Goal: Answer question/provide support: Share knowledge or assist other users

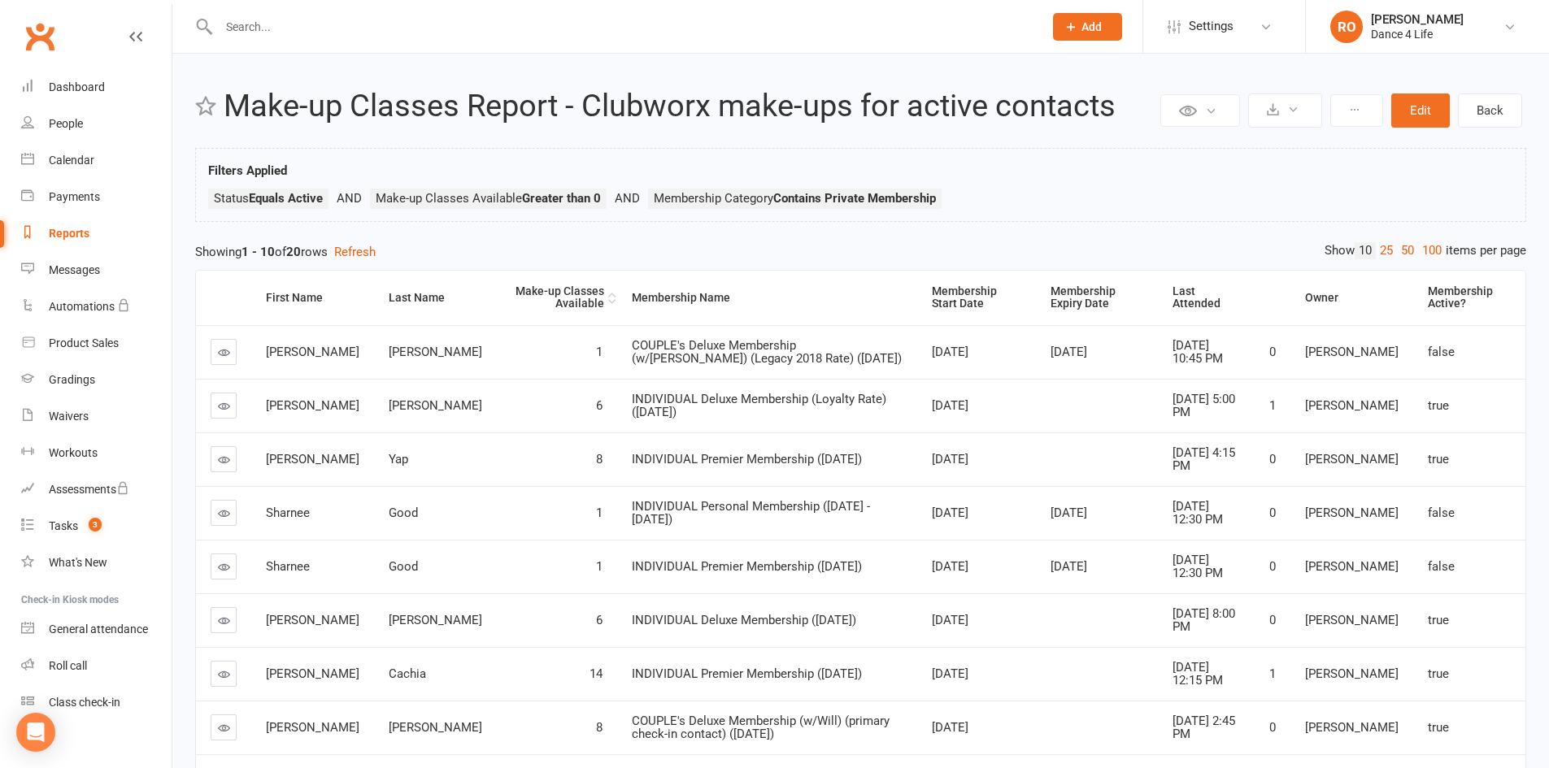
click at [538, 287] on div "Make-up Classes Available" at bounding box center [558, 297] width 93 height 25
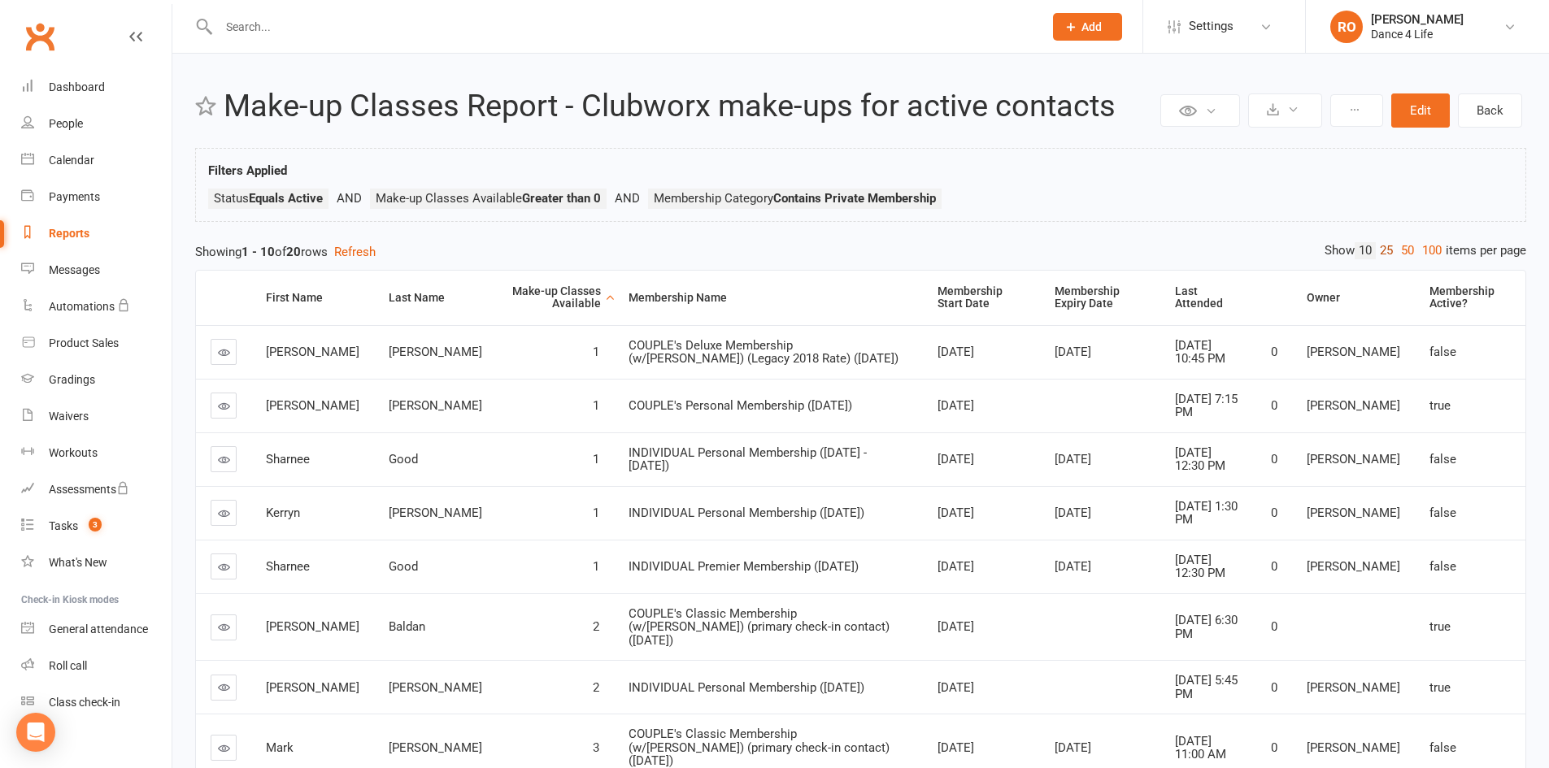
click at [1387, 245] on link "25" at bounding box center [1386, 250] width 21 height 17
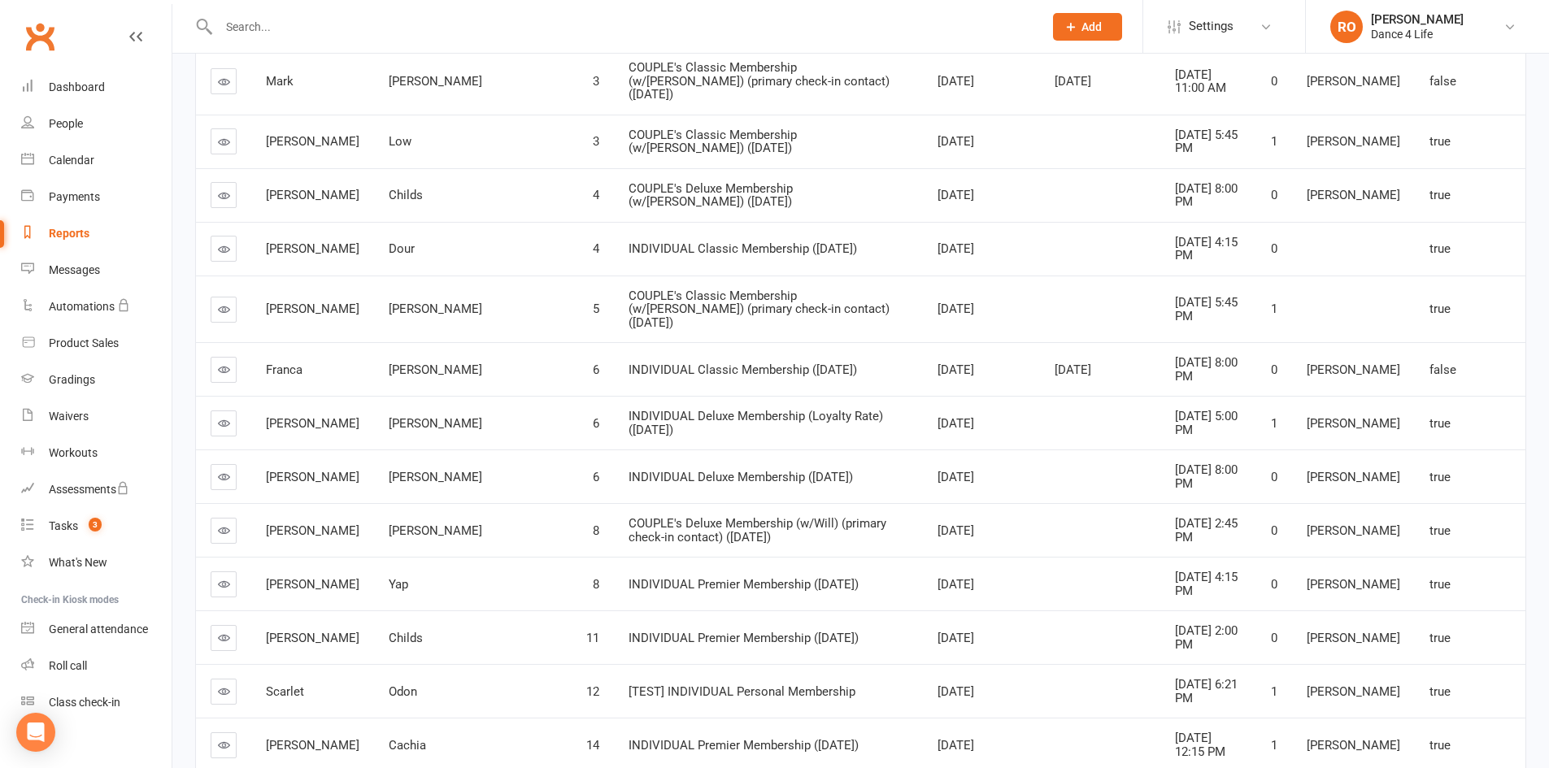
scroll to position [711, 0]
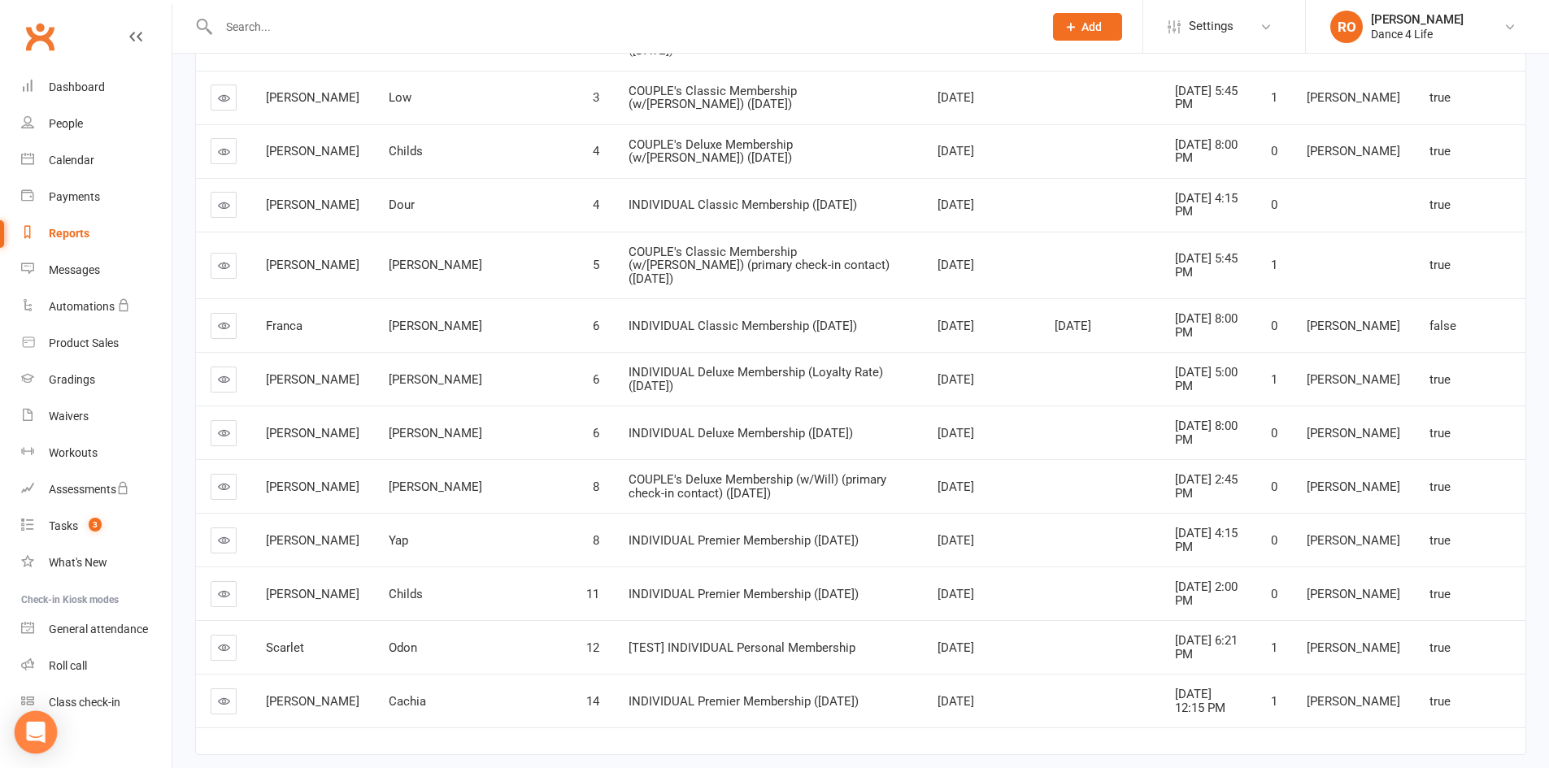
click at [38, 732] on icon "Open Intercom Messenger" at bounding box center [35, 732] width 19 height 21
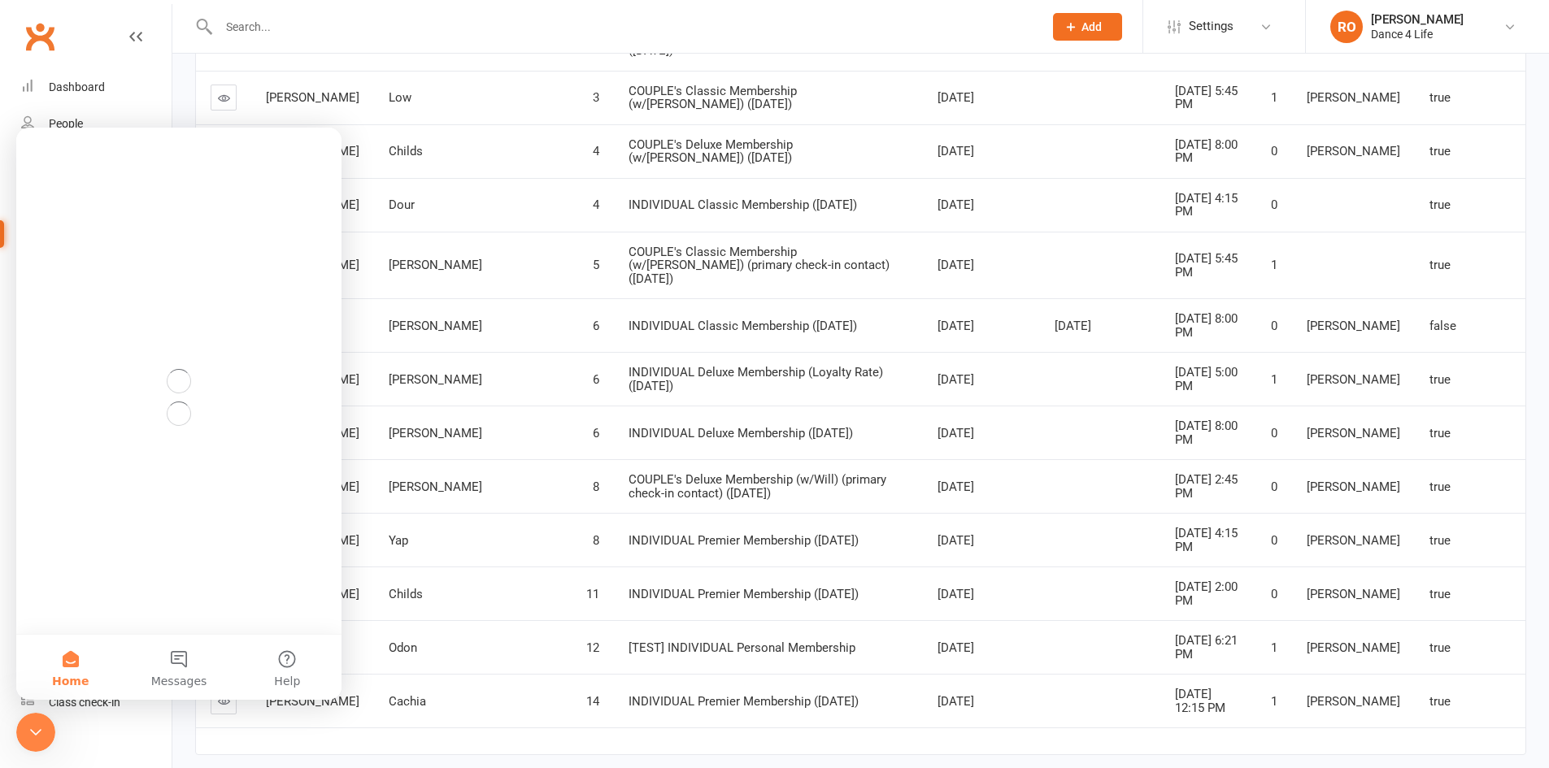
scroll to position [0, 0]
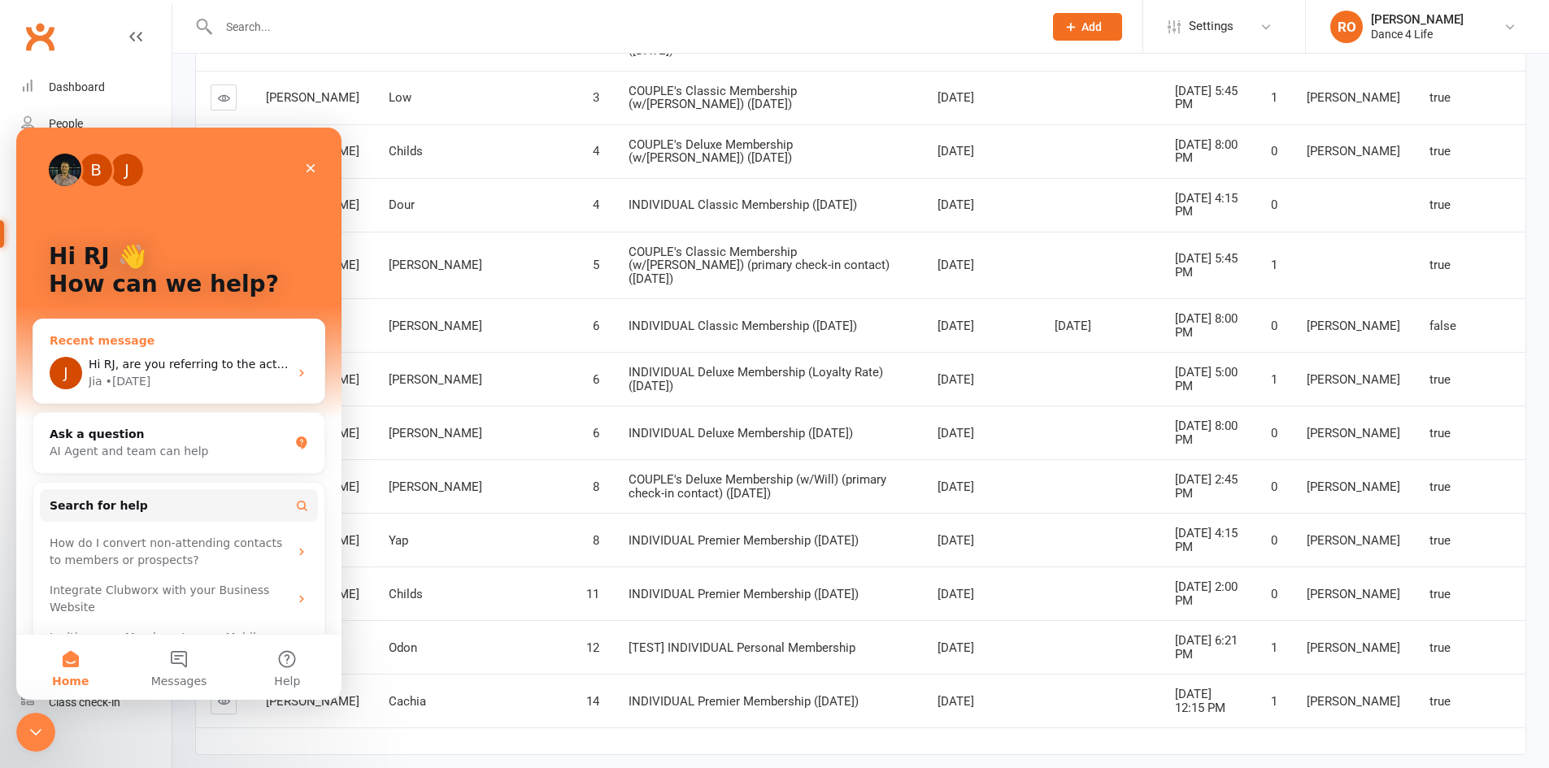
click at [185, 365] on span "Hi RJ, are you referring to the activity log? So for eg, "1 make-up class added…" at bounding box center [1357, 364] width 2537 height 13
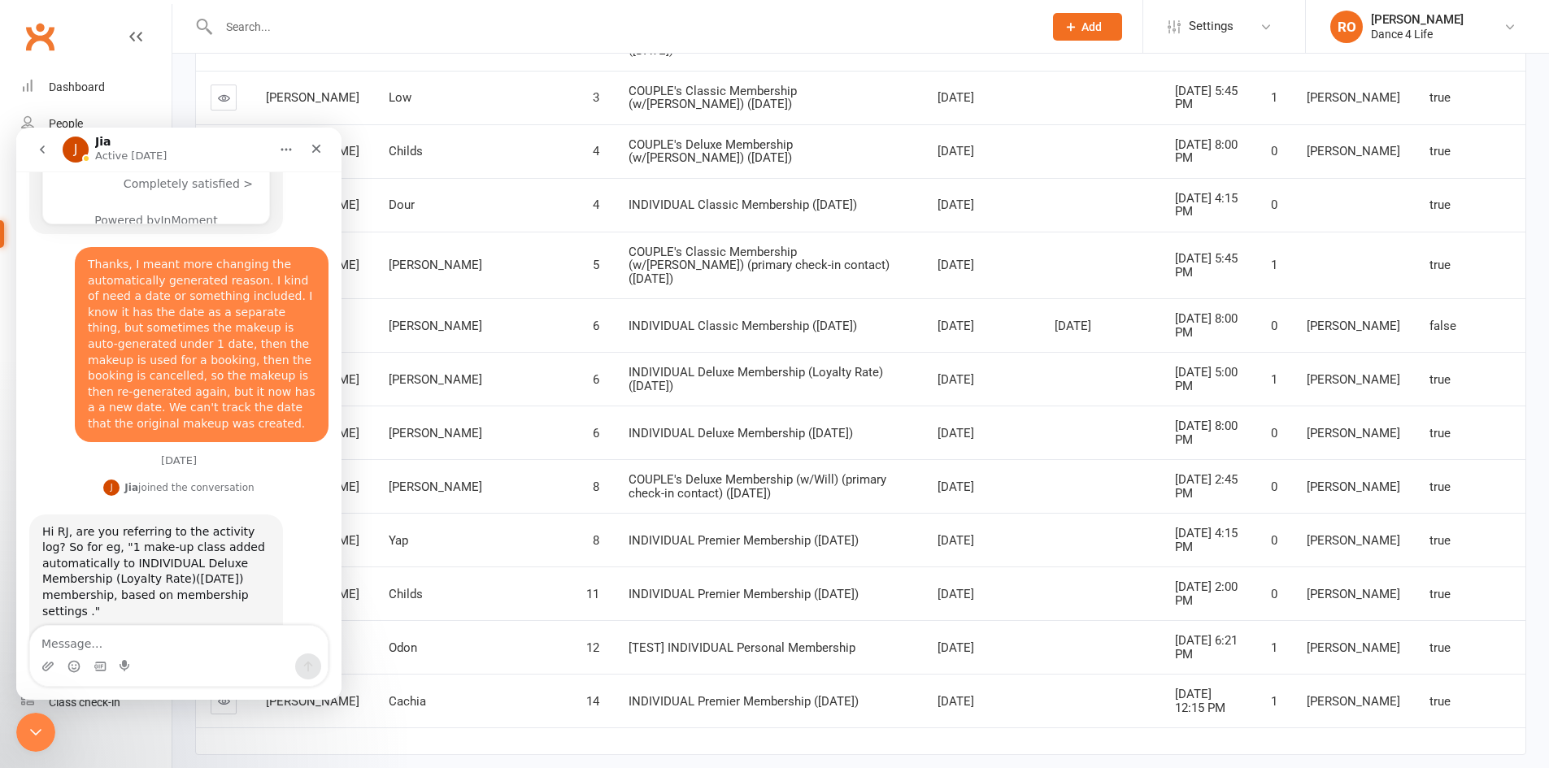
scroll to position [1526, 0]
click at [195, 640] on textarea "Message…" at bounding box center [179, 640] width 298 height 28
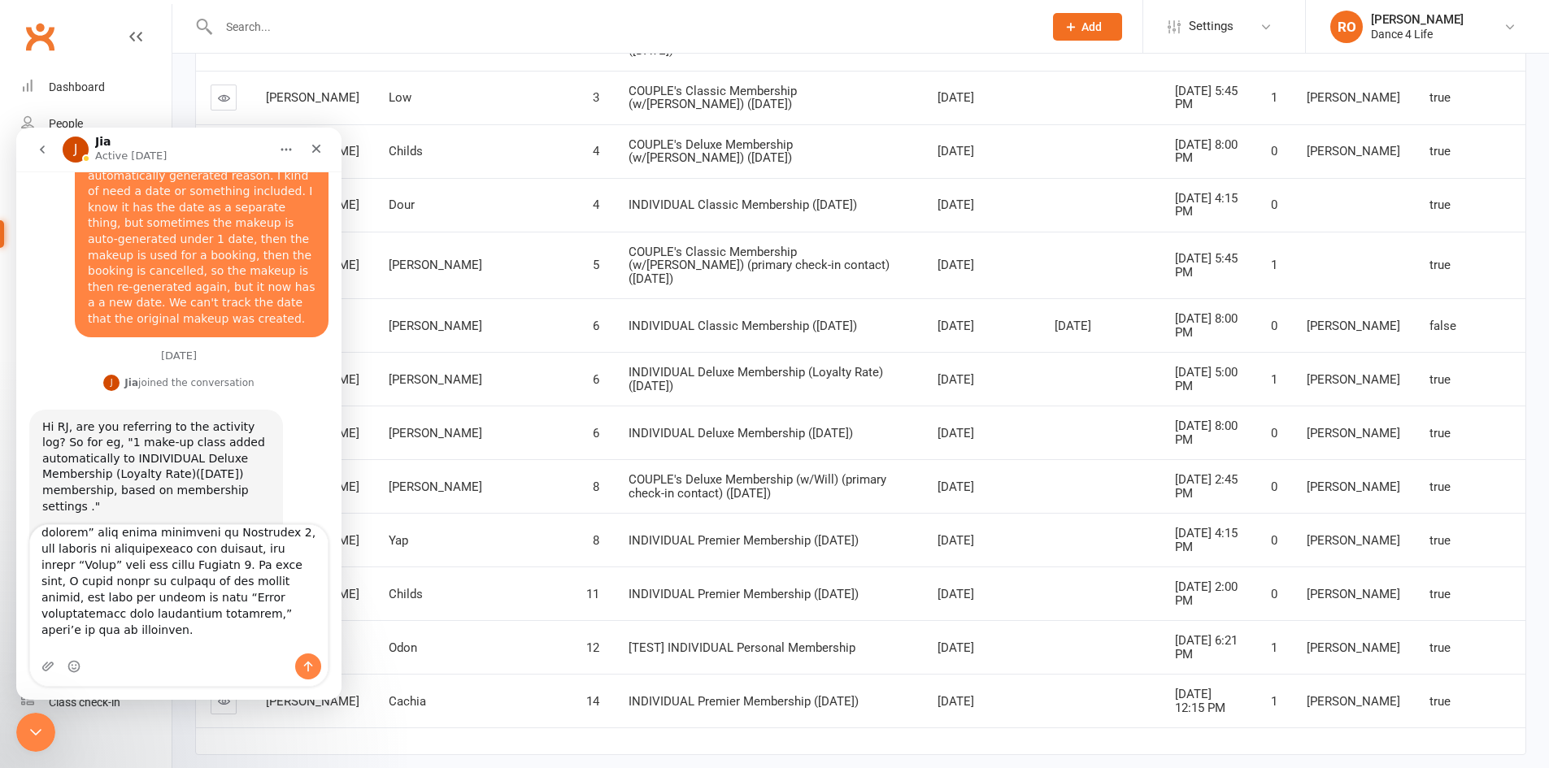
scroll to position [10, 0]
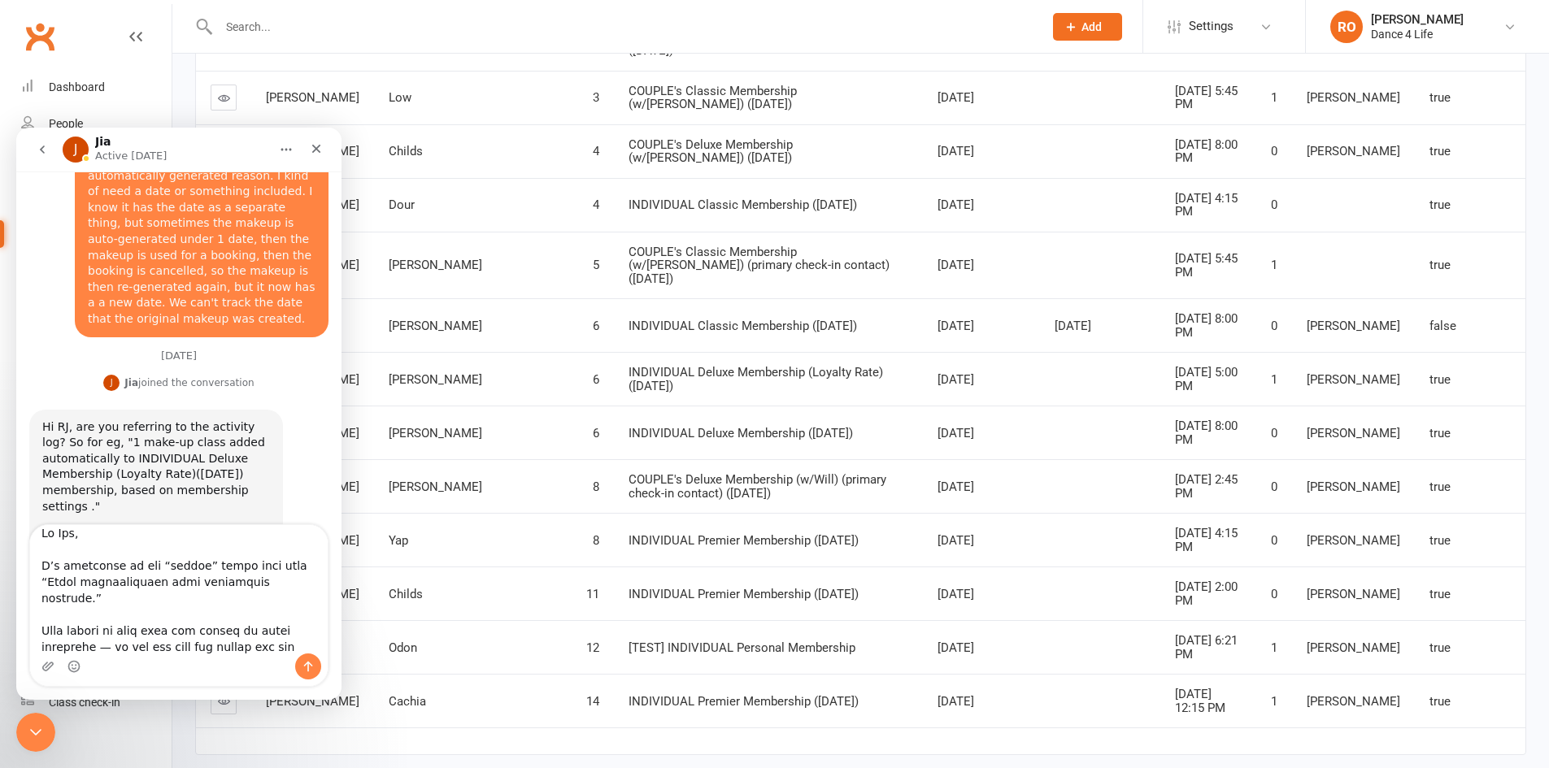
click at [276, 582] on textarea "Message…" at bounding box center [179, 589] width 298 height 128
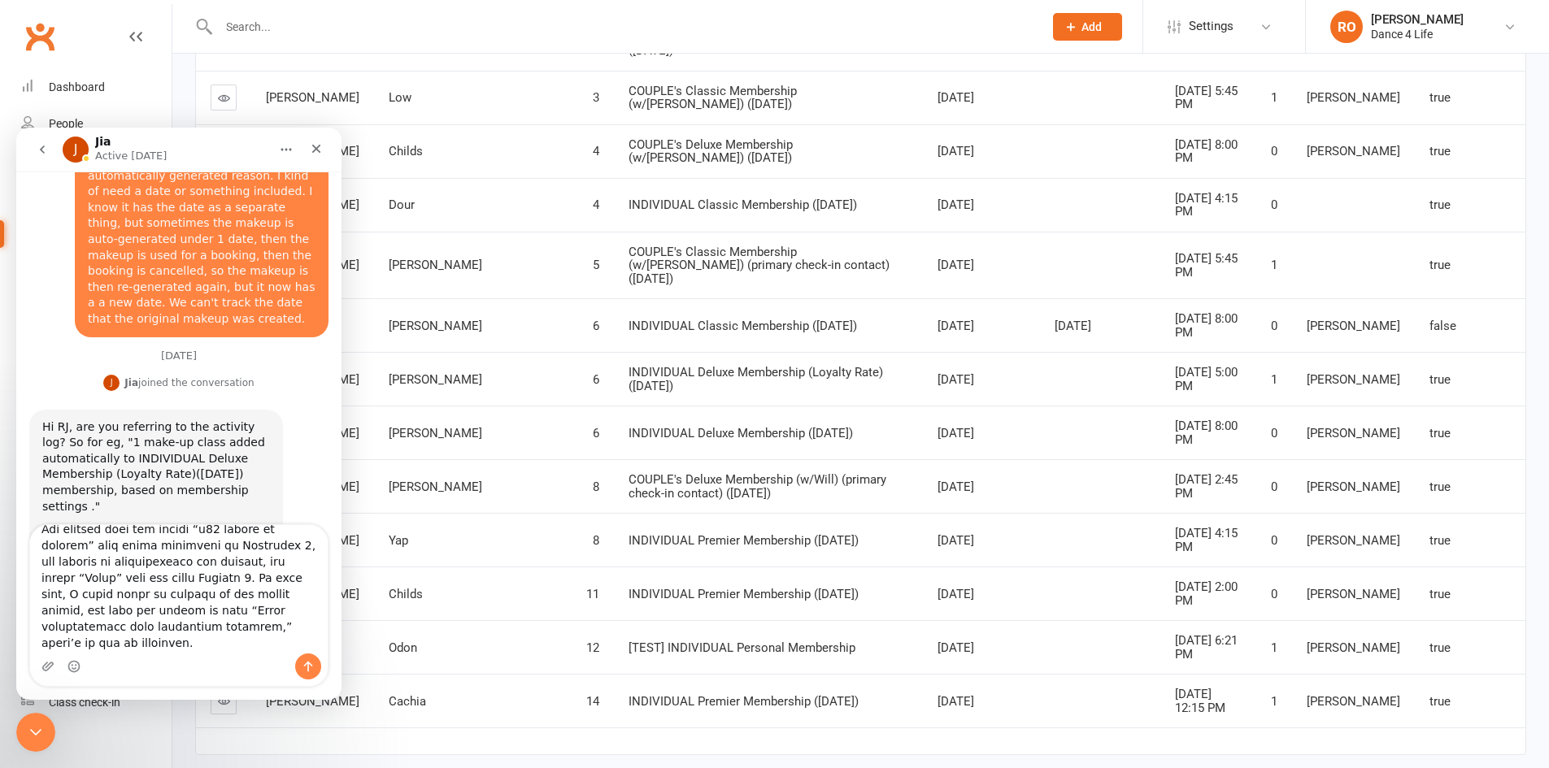
scroll to position [485, 0]
click at [273, 583] on textarea "Message…" at bounding box center [179, 589] width 298 height 128
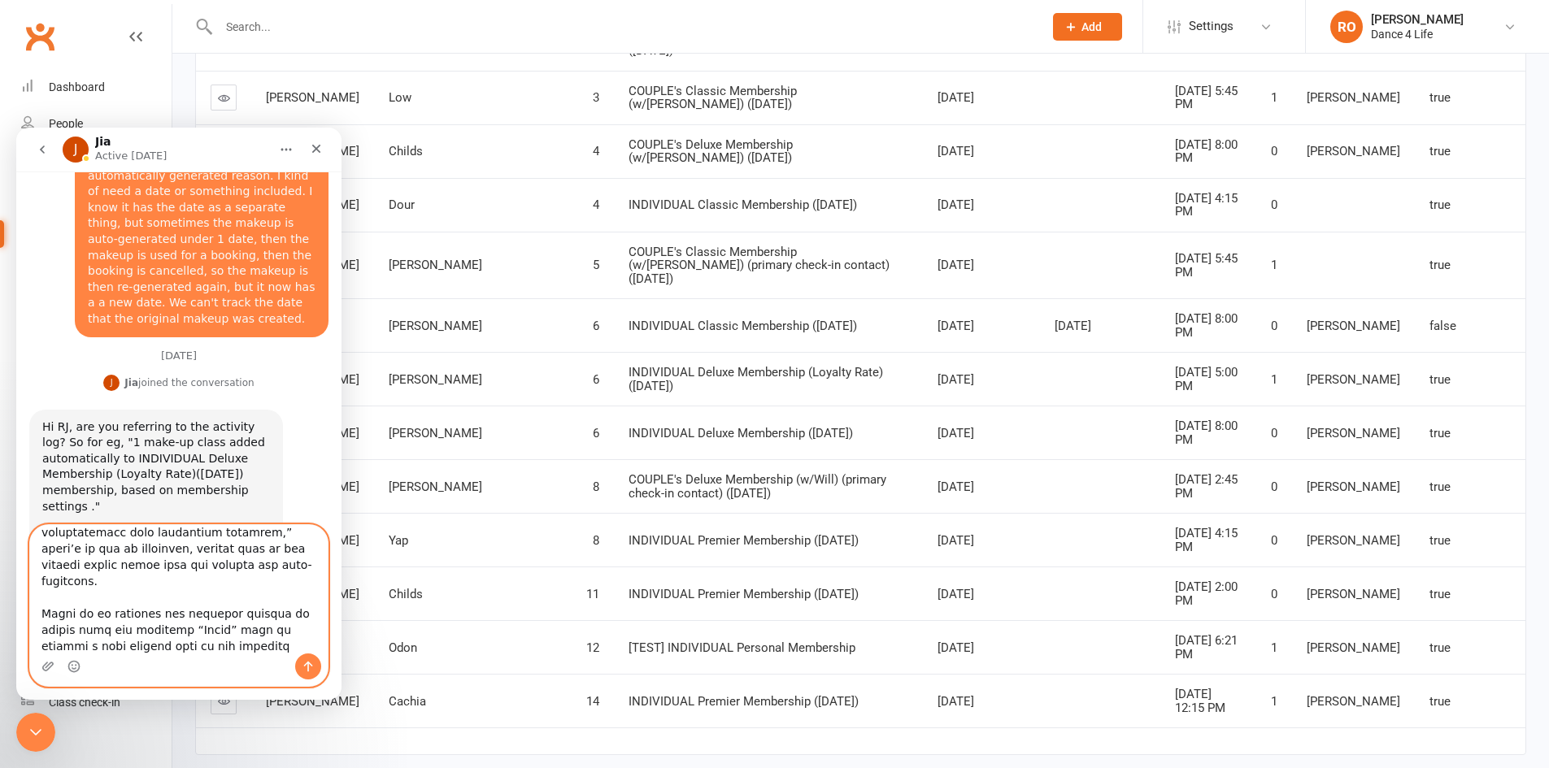
click at [196, 648] on textarea "Message…" at bounding box center [179, 589] width 298 height 128
click at [162, 577] on textarea "Message…" at bounding box center [179, 589] width 298 height 128
click at [111, 642] on textarea "Message…" at bounding box center [179, 589] width 298 height 128
type textarea "Hi Jia, I’m referring to the “reason” field that says “Added automatically from…"
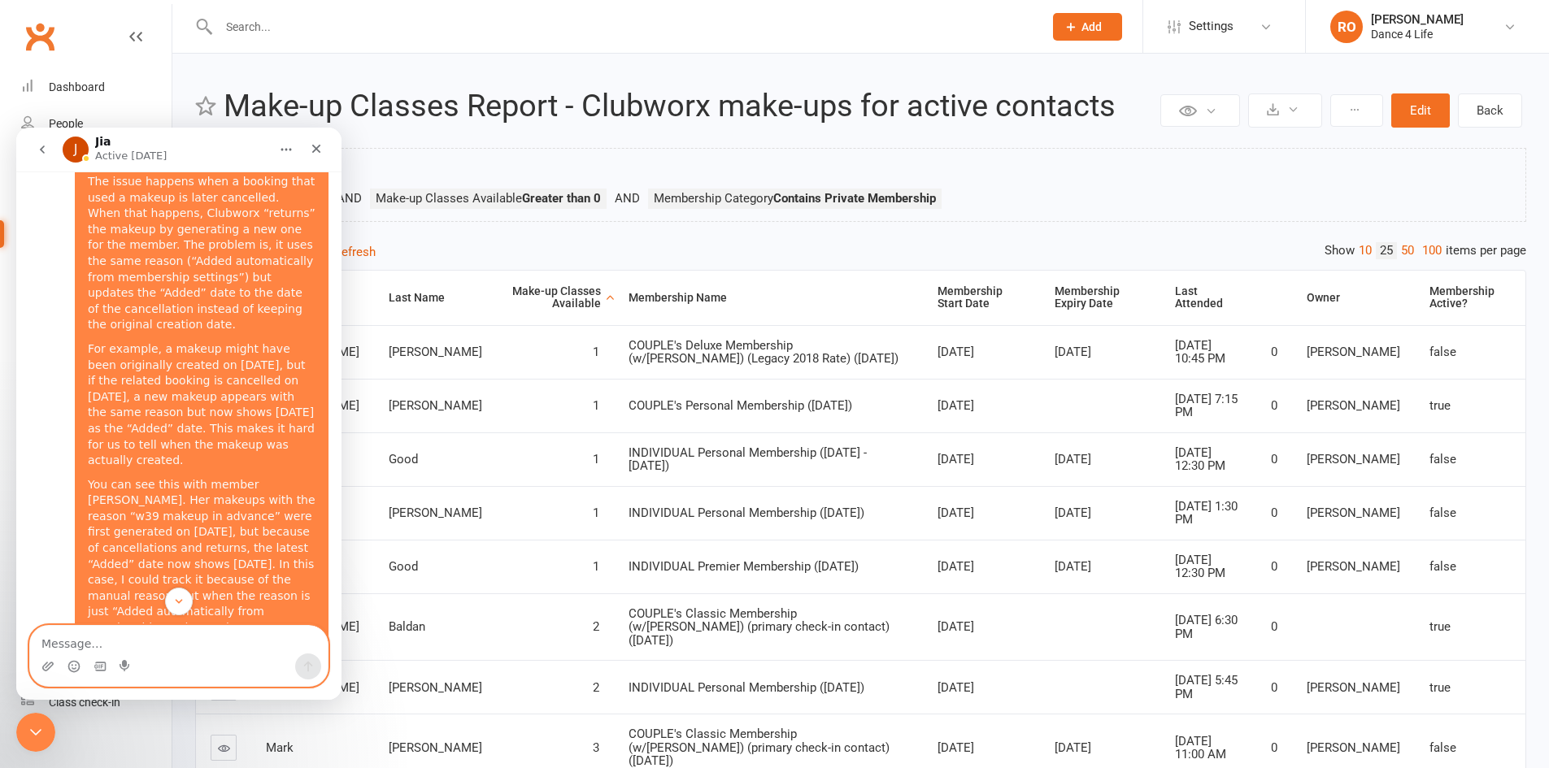
scroll to position [2314, 0]
click at [320, 153] on icon "Close" at bounding box center [316, 149] width 9 height 9
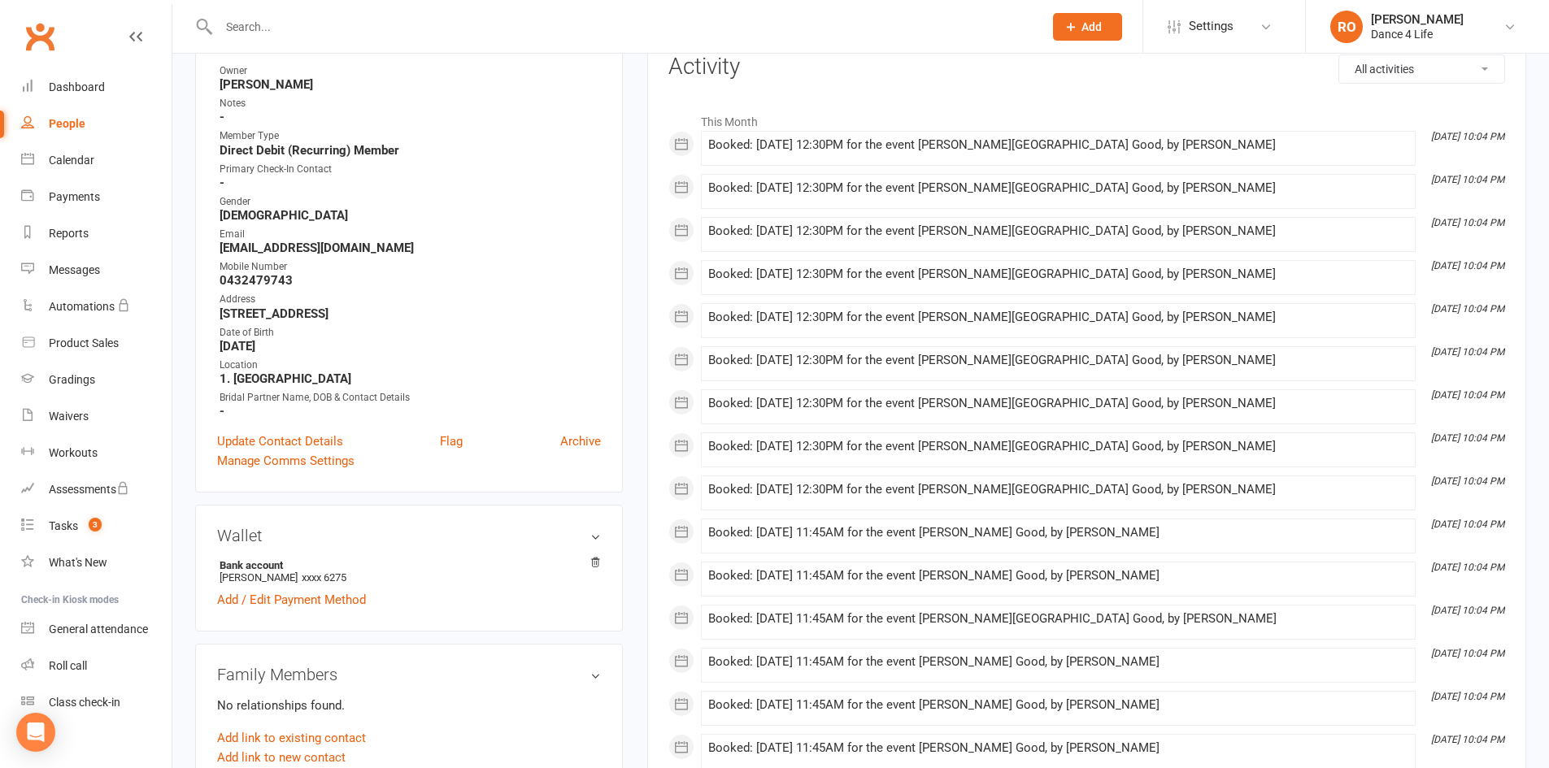
scroll to position [244, 0]
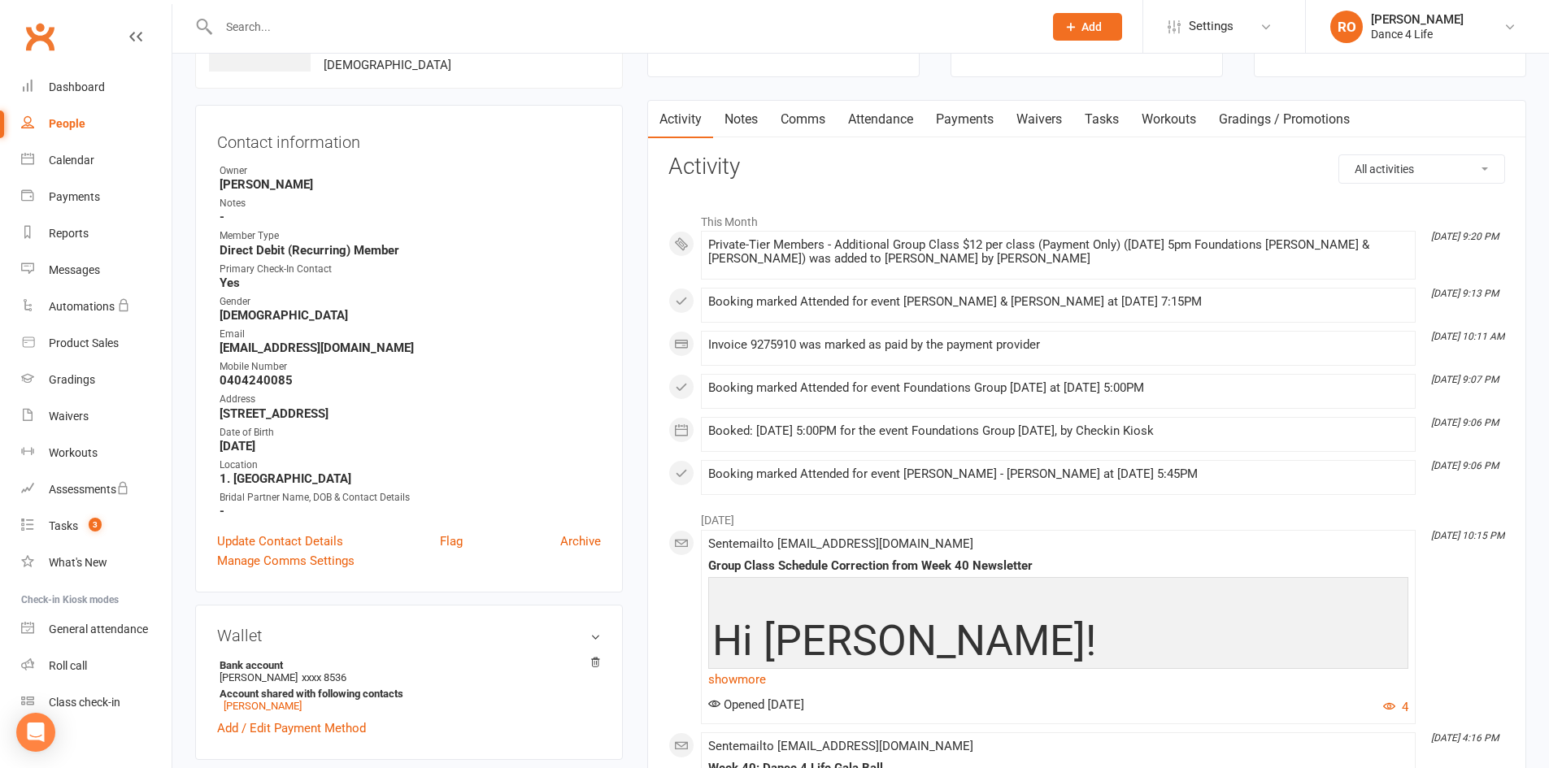
scroll to position [163, 0]
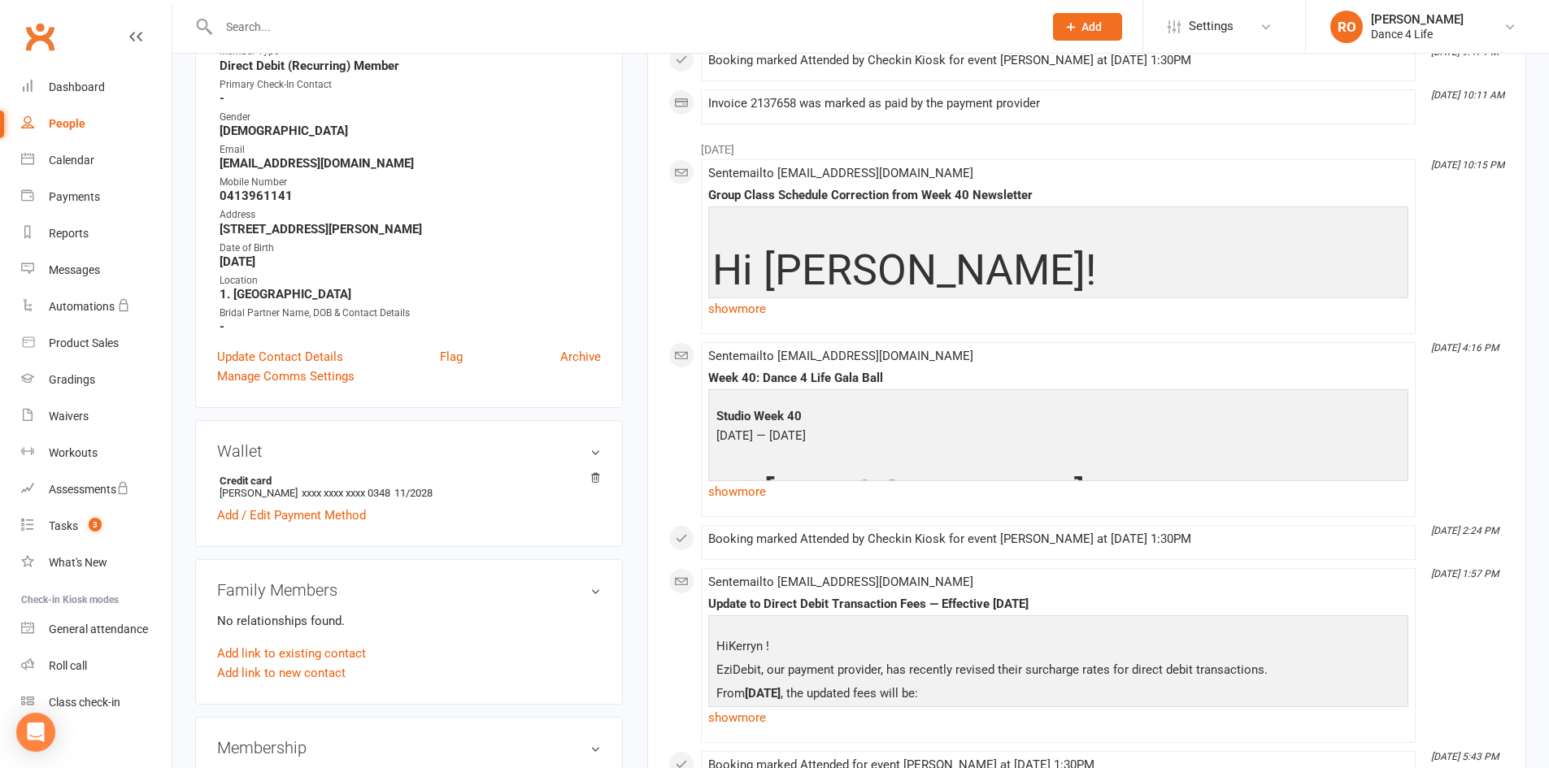
scroll to position [325, 0]
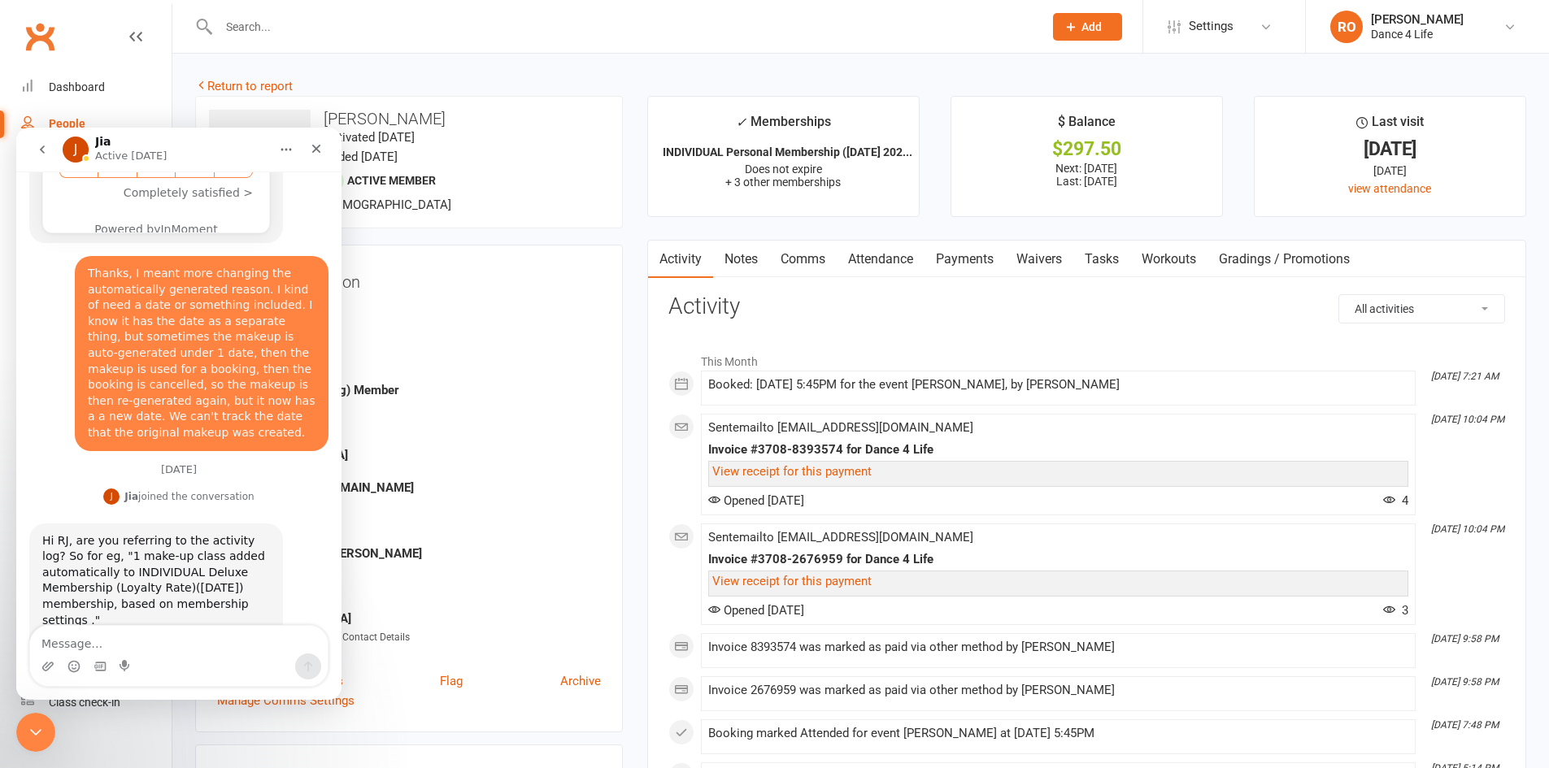
scroll to position [1526, 0]
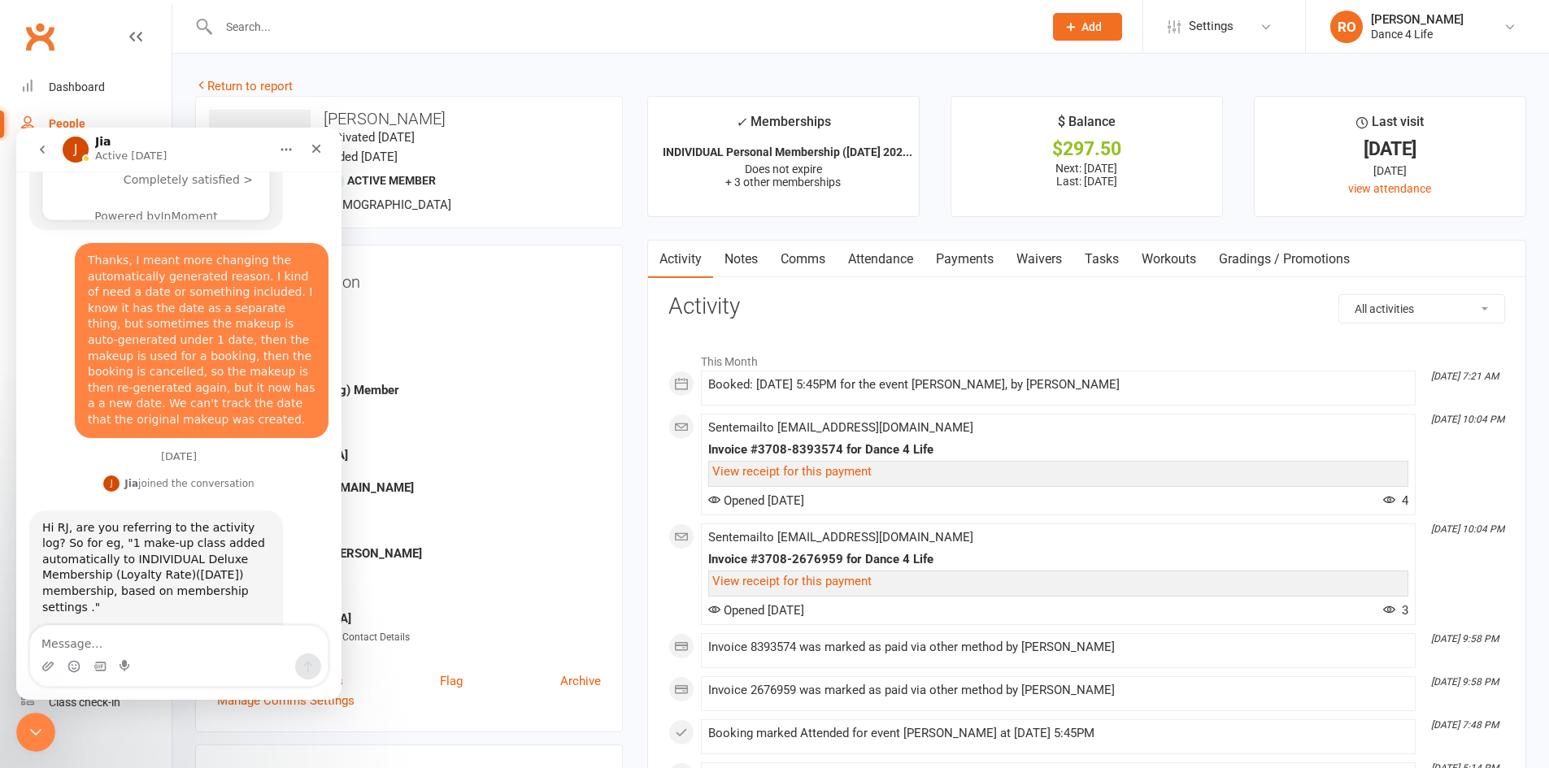
click at [809, 264] on link "Comms" at bounding box center [802, 259] width 67 height 37
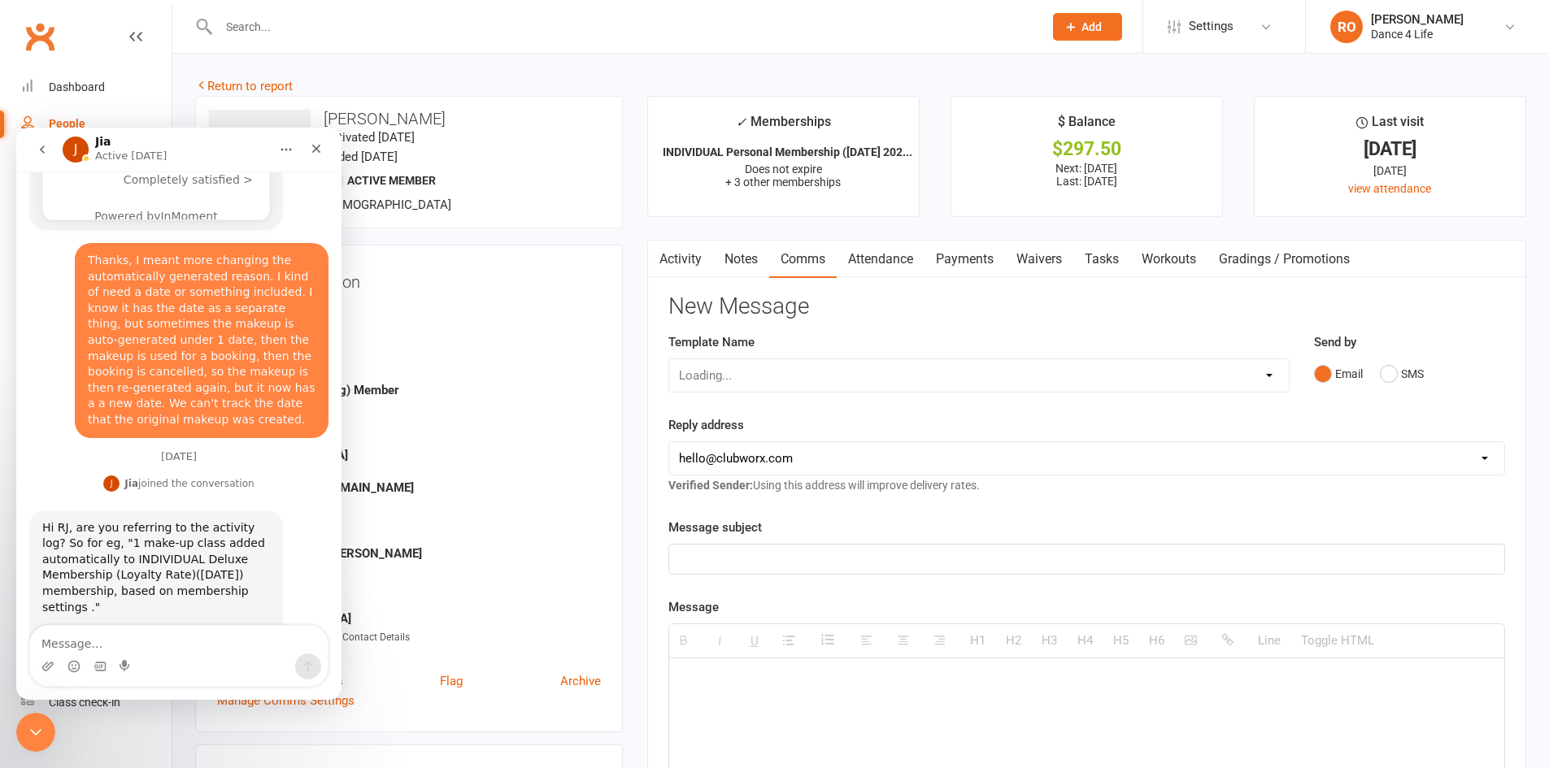
click at [857, 258] on link "Attendance" at bounding box center [881, 259] width 88 height 37
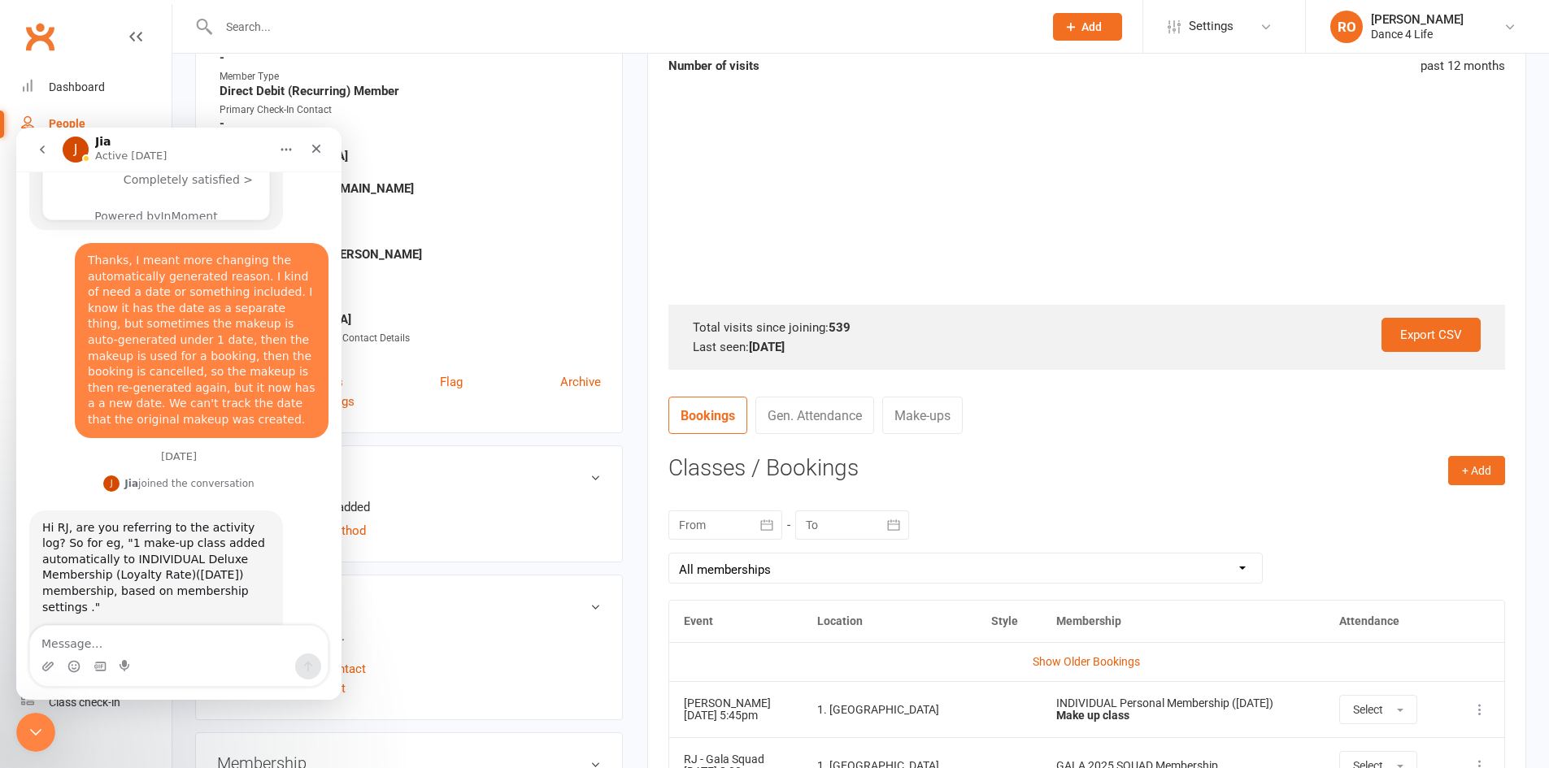
scroll to position [325, 0]
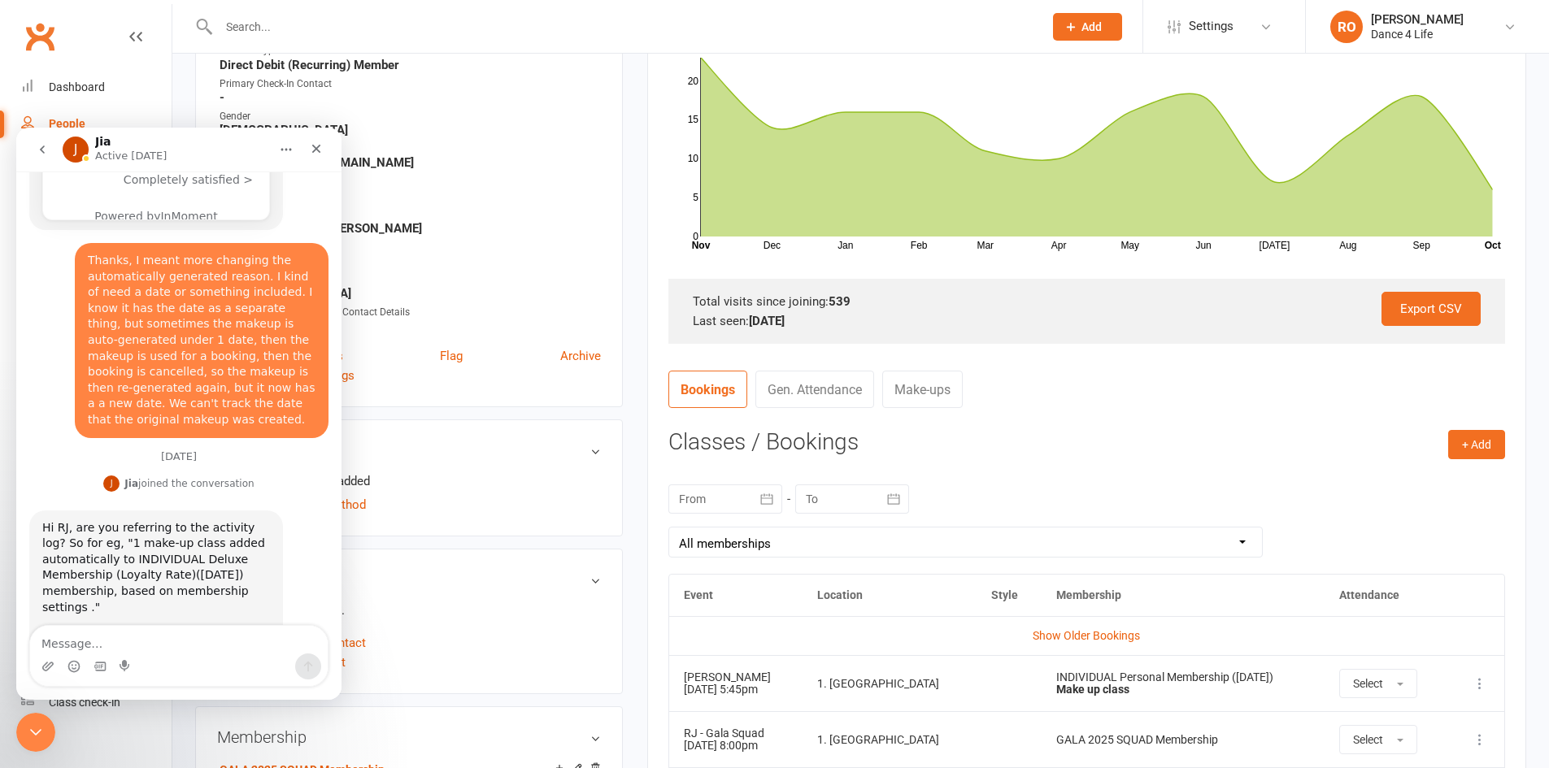
click at [936, 392] on link "Make-ups" at bounding box center [922, 389] width 81 height 37
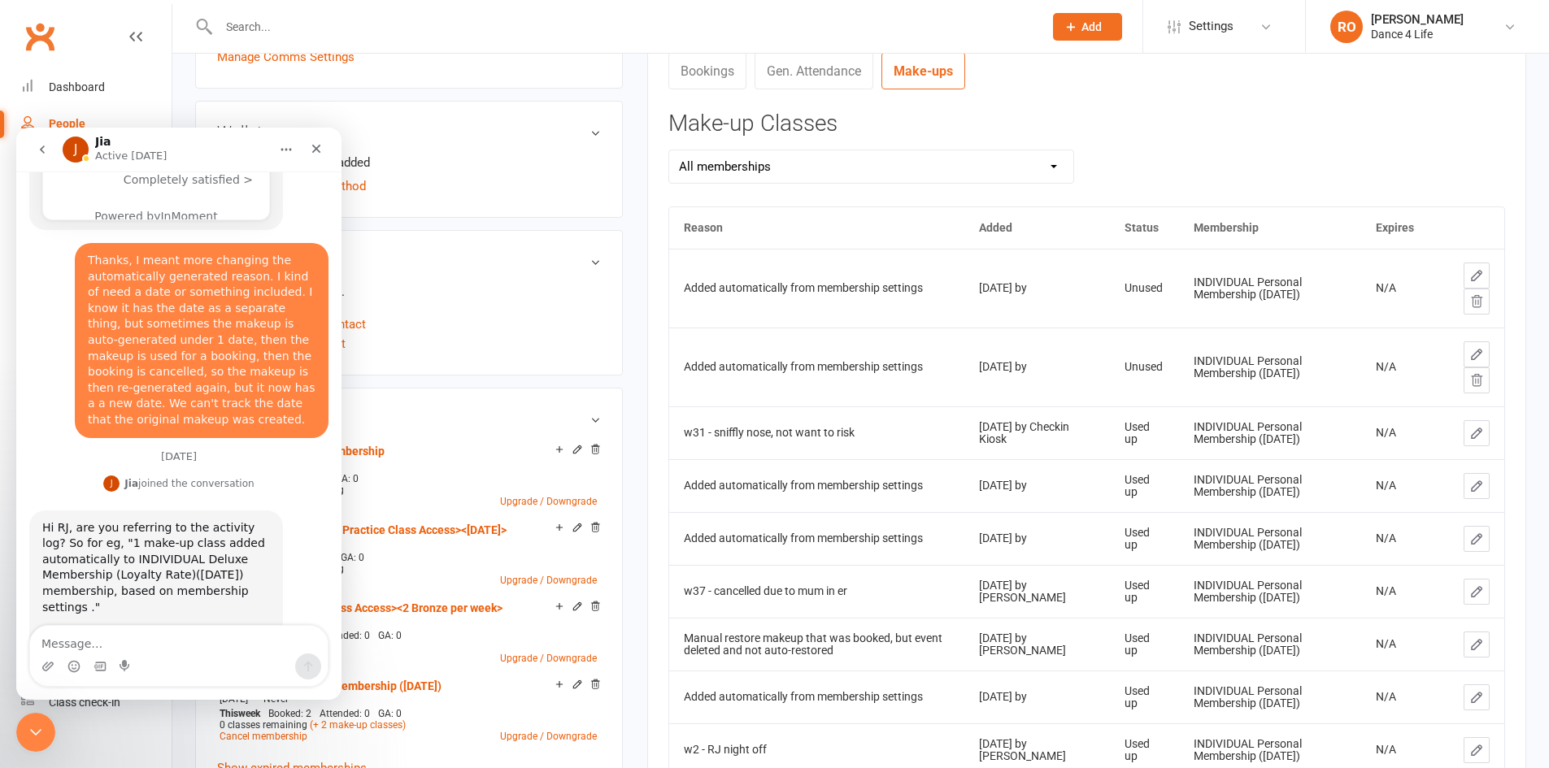
scroll to position [651, 0]
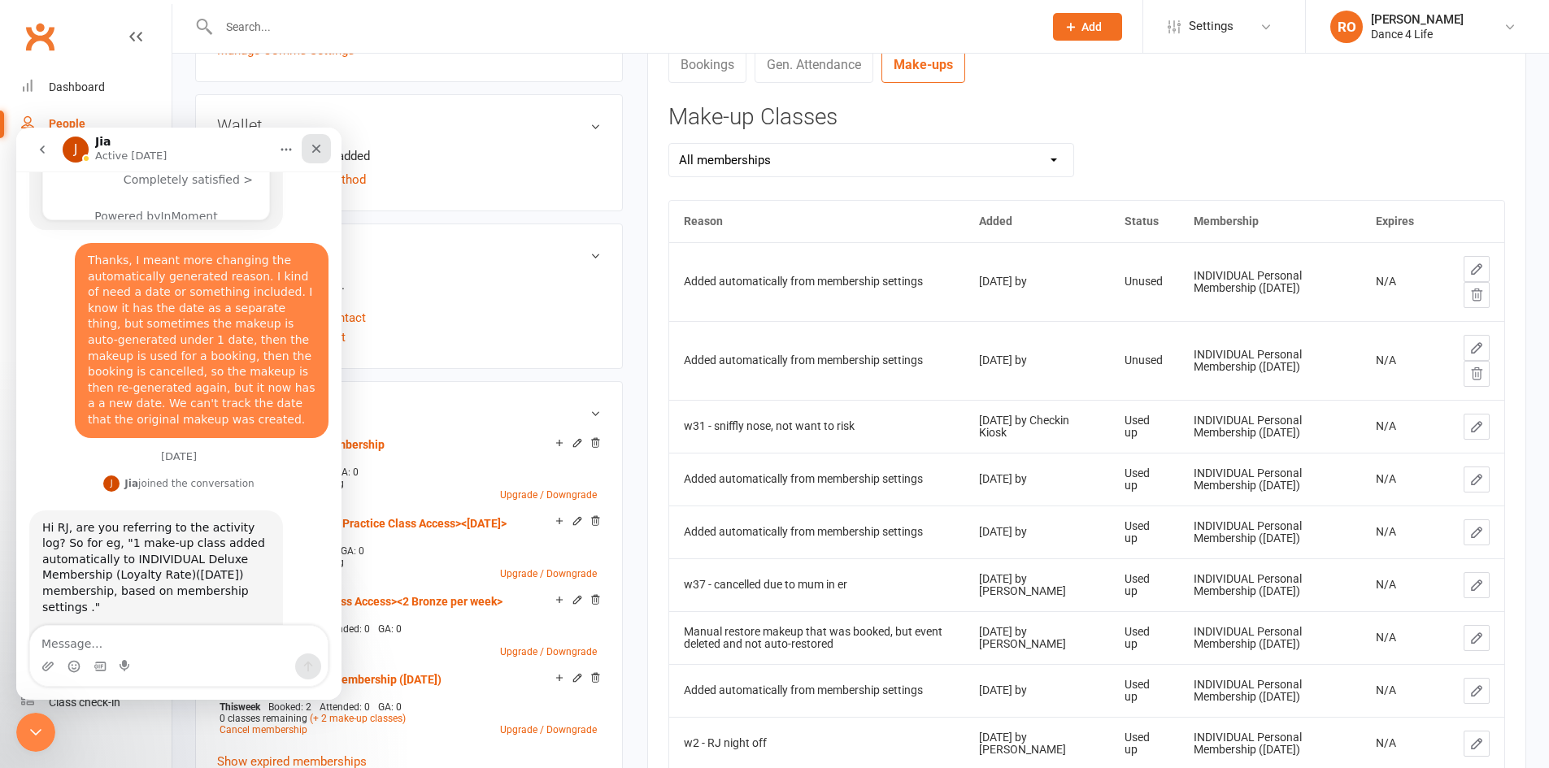
click at [318, 149] on icon "Close" at bounding box center [316, 148] width 13 height 13
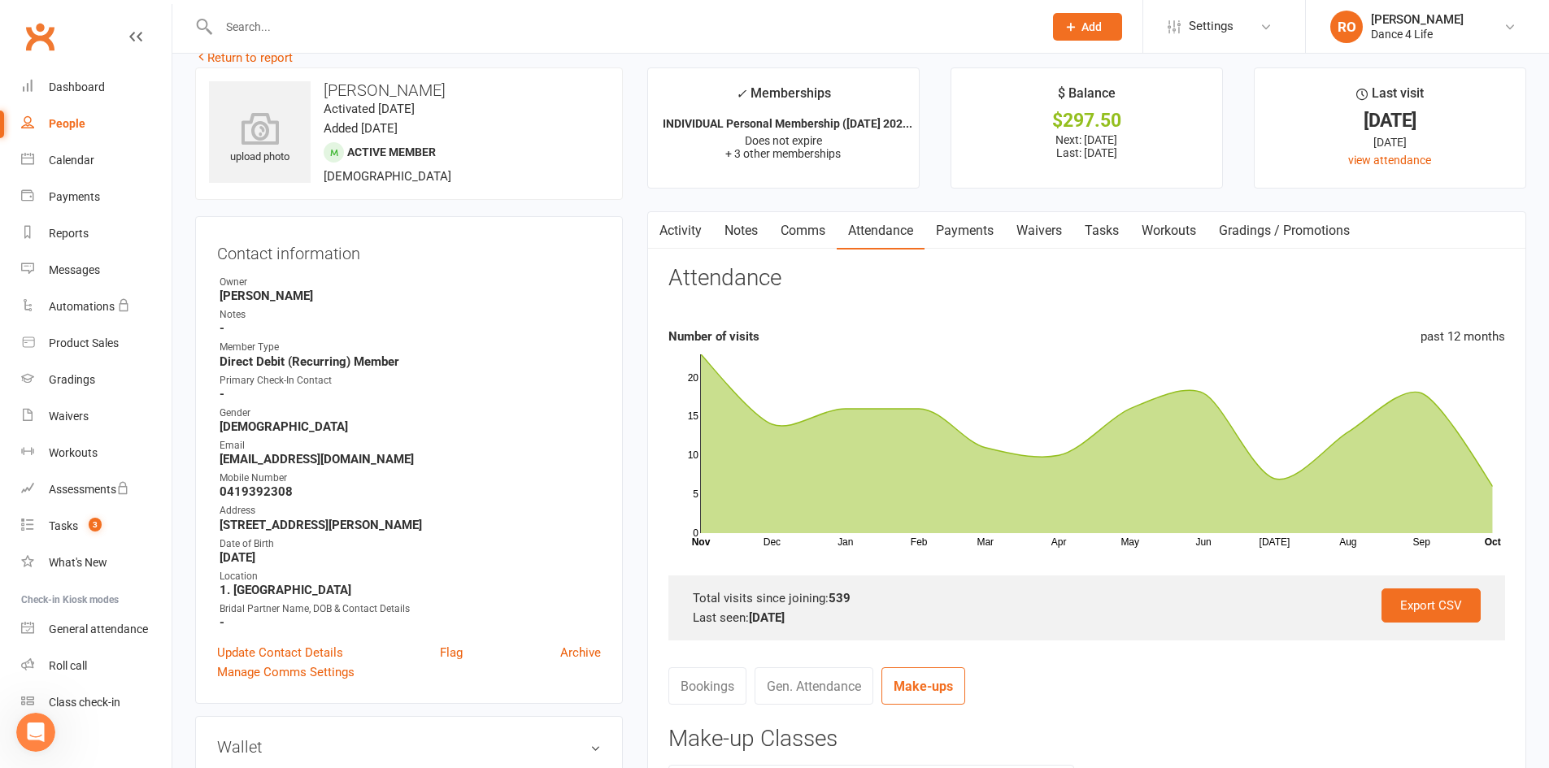
scroll to position [0, 0]
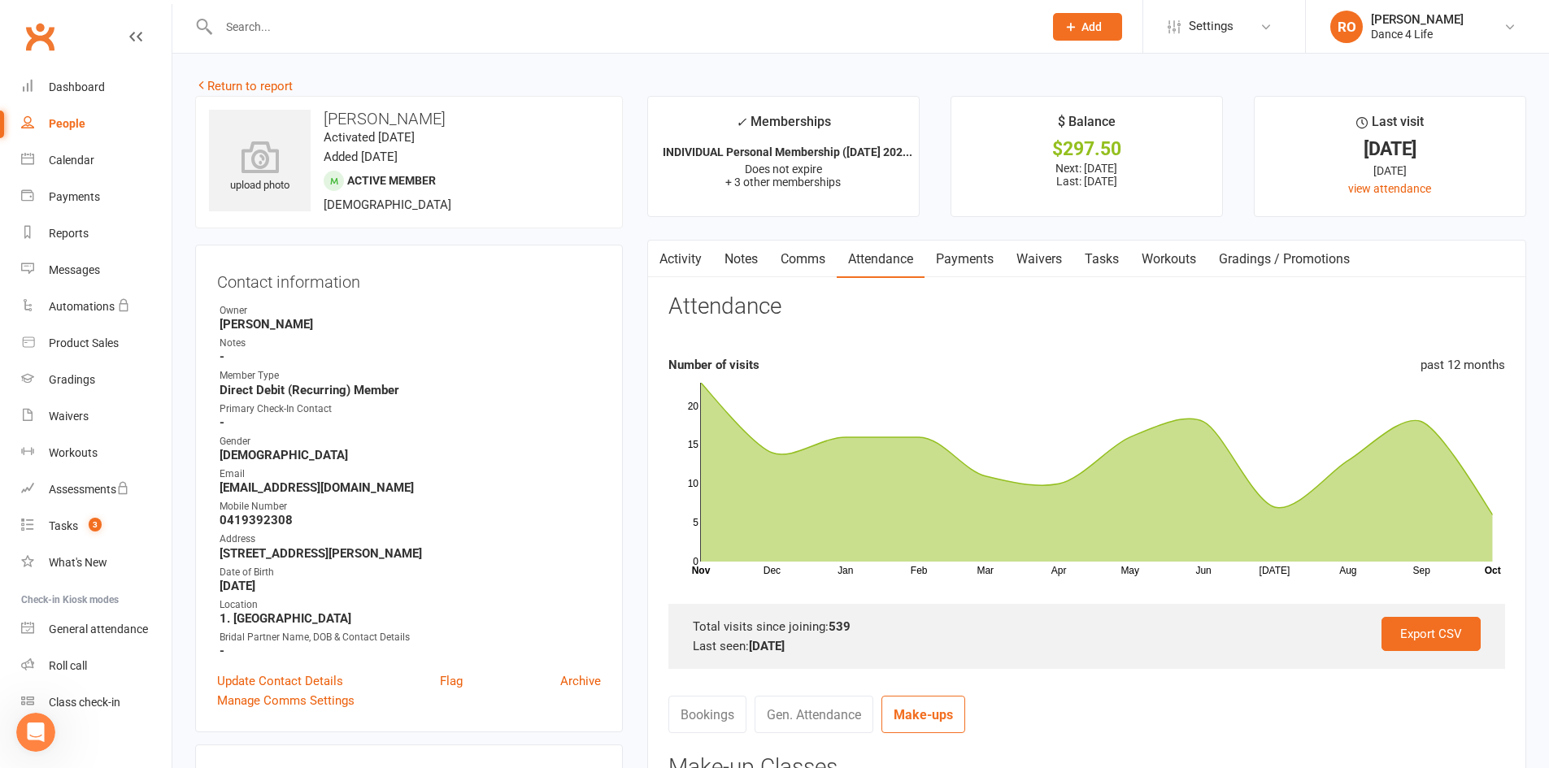
click at [312, 15] on input "text" at bounding box center [623, 26] width 818 height 23
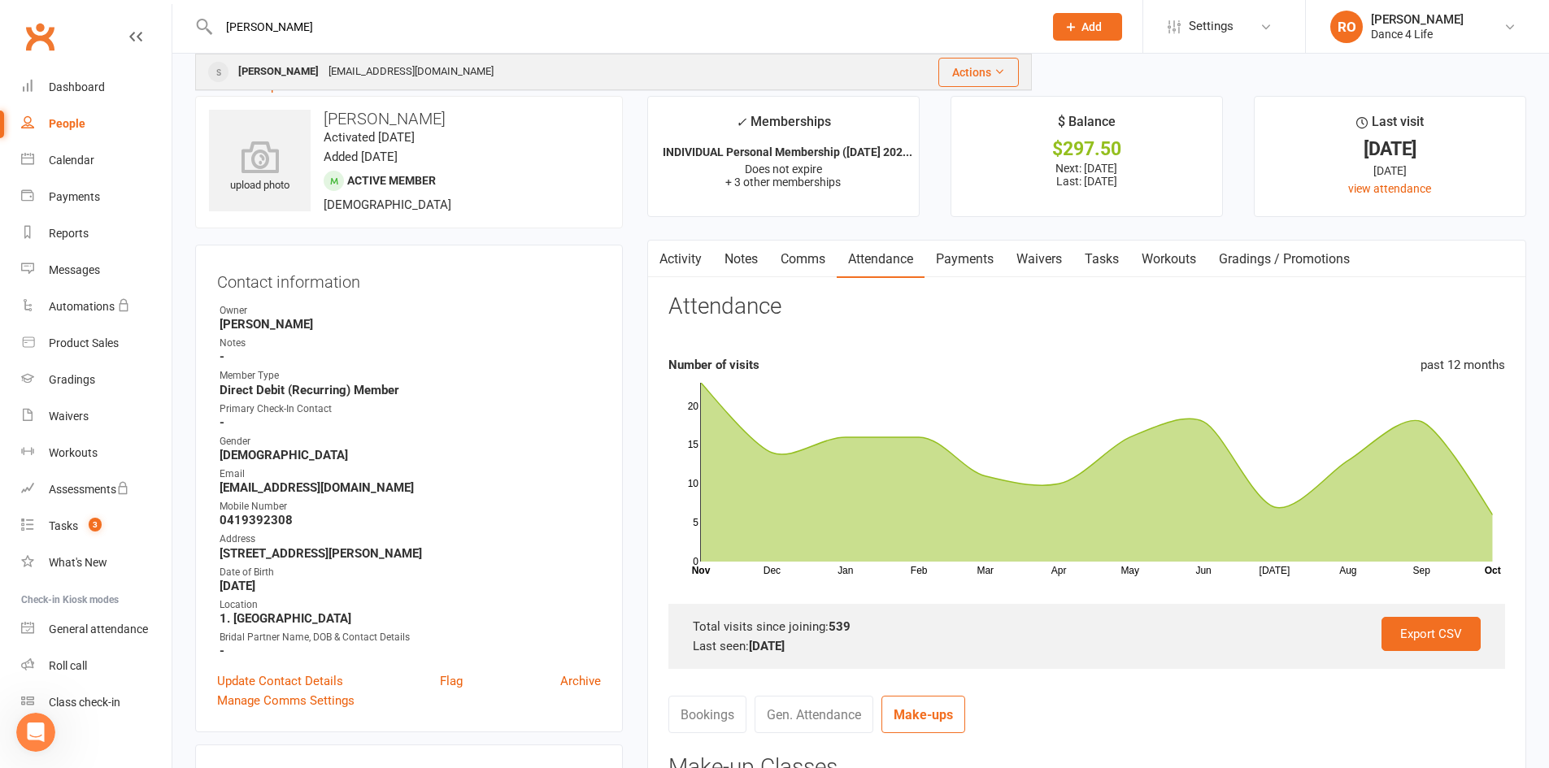
type input "[PERSON_NAME]"
click at [319, 61] on div "[PERSON_NAME]" at bounding box center [278, 72] width 90 height 24
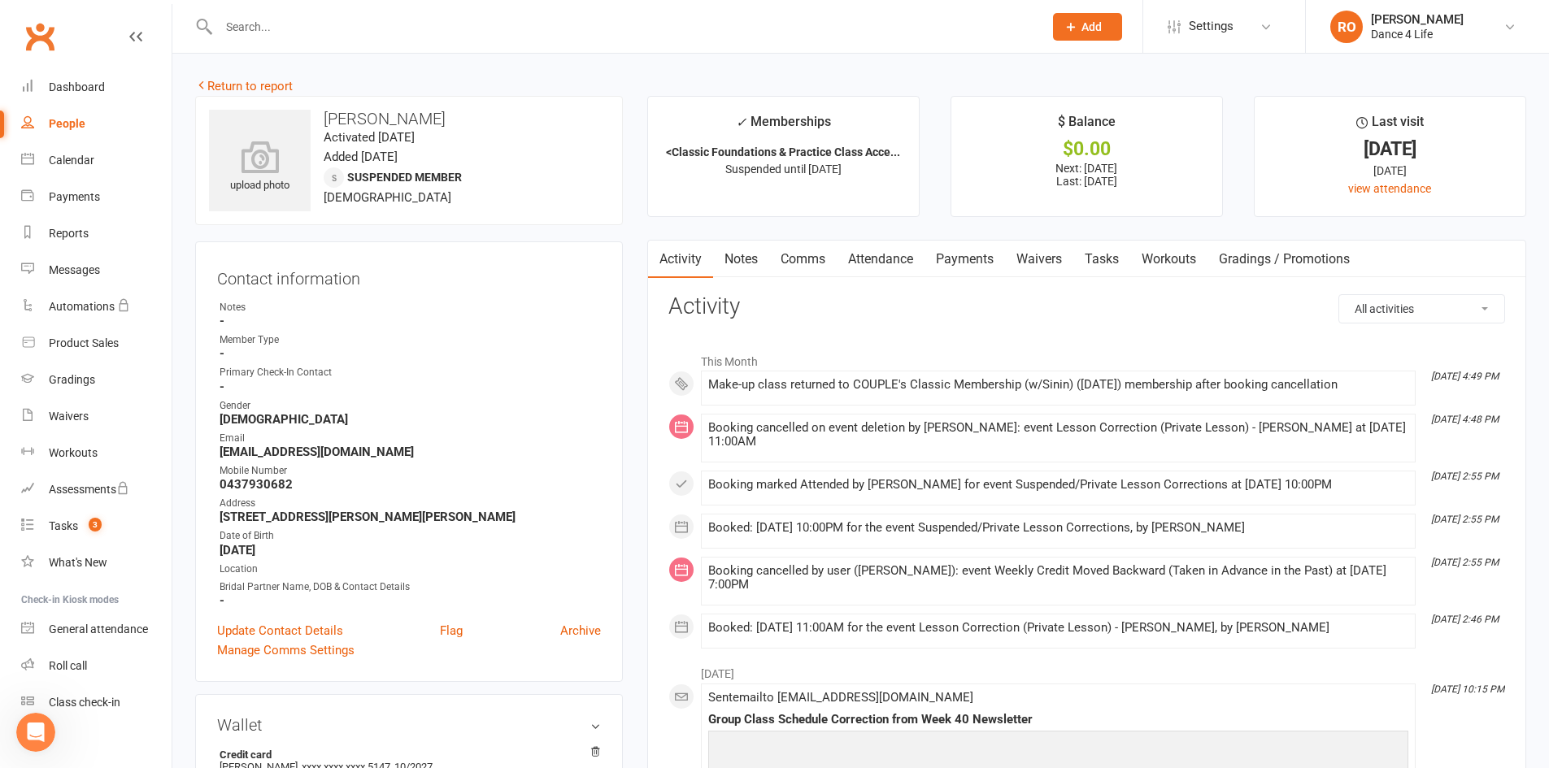
click at [901, 263] on link "Attendance" at bounding box center [881, 259] width 88 height 37
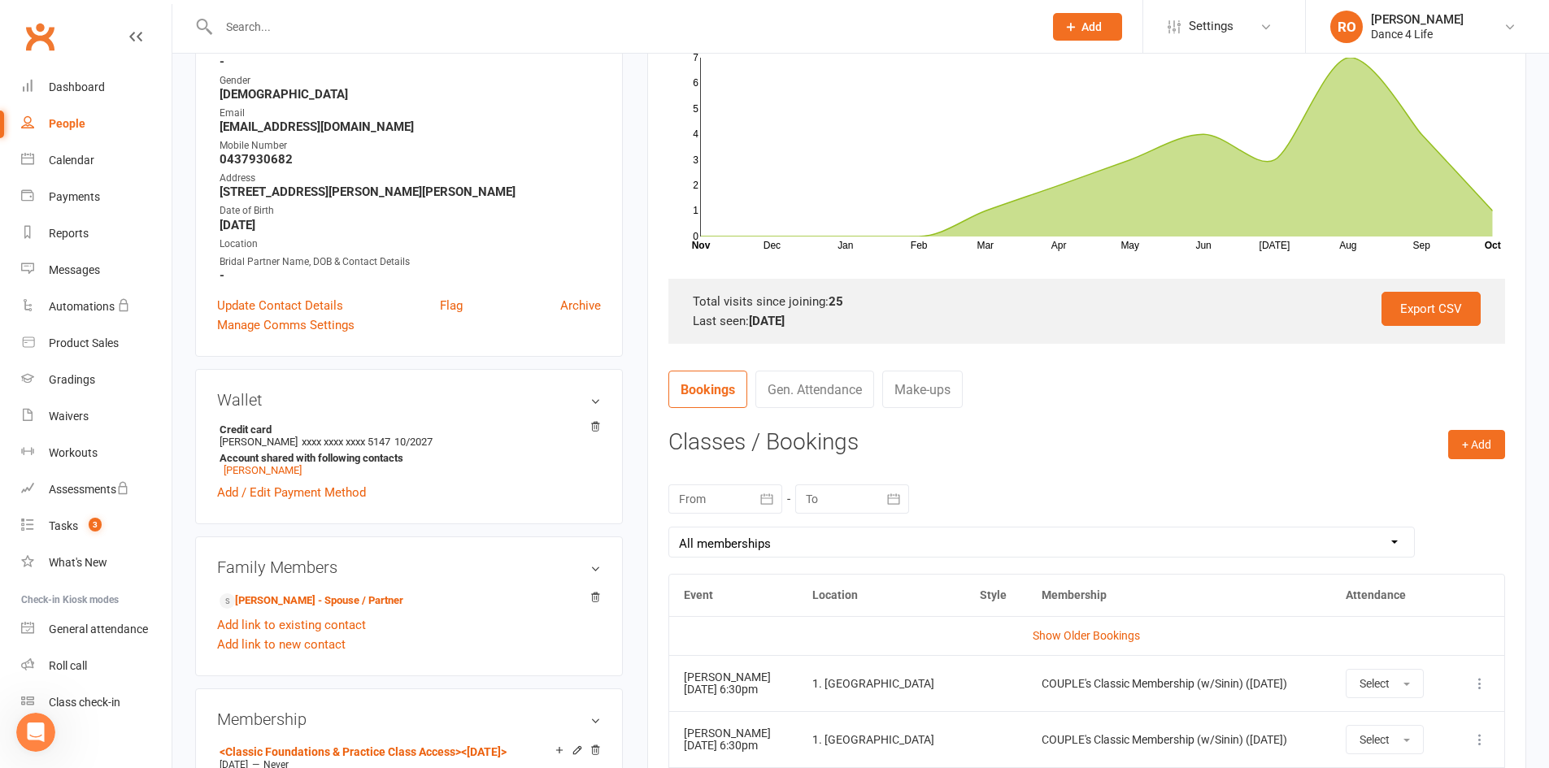
click at [947, 398] on link "Make-ups" at bounding box center [922, 389] width 81 height 37
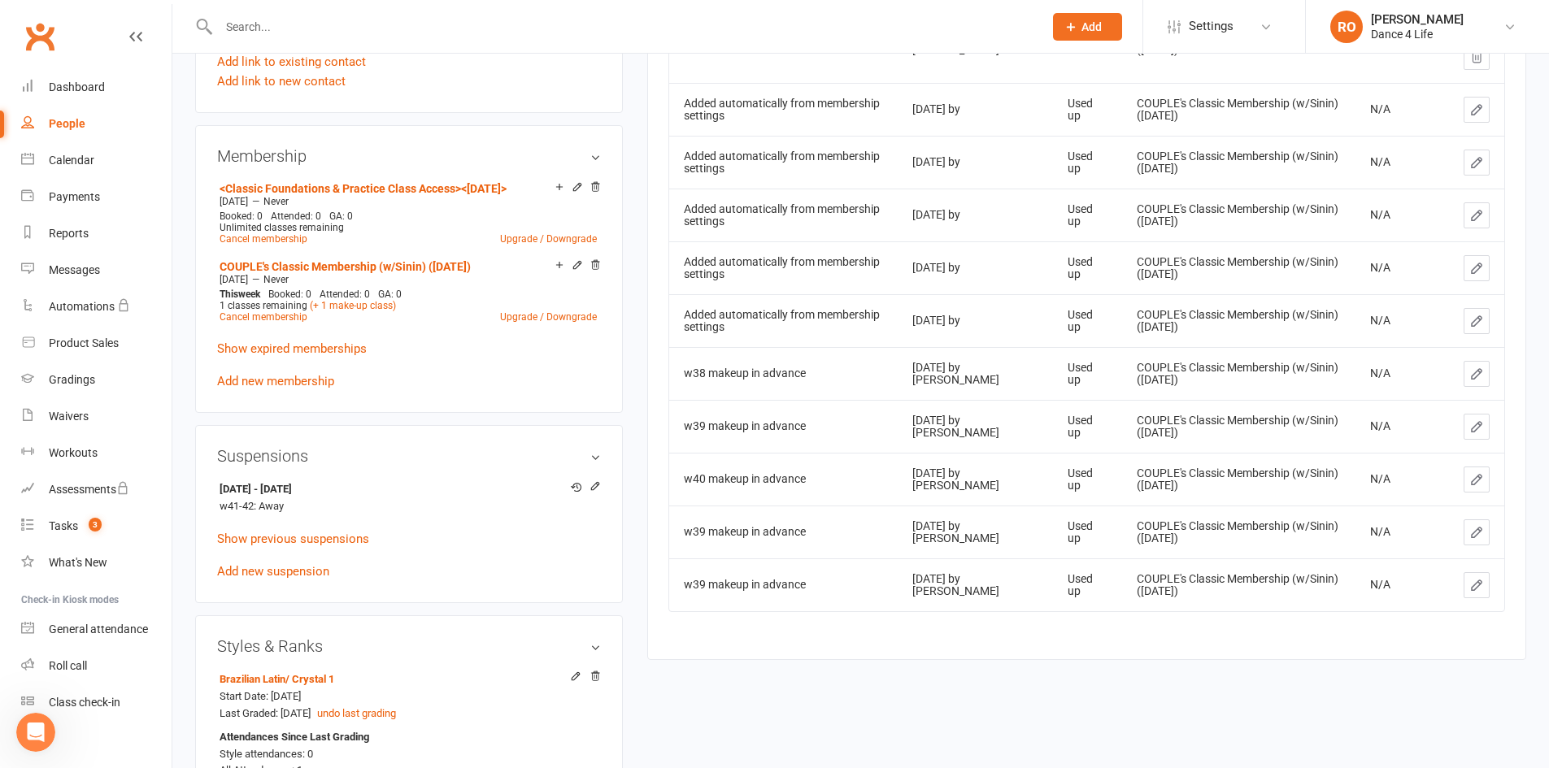
scroll to position [895, 0]
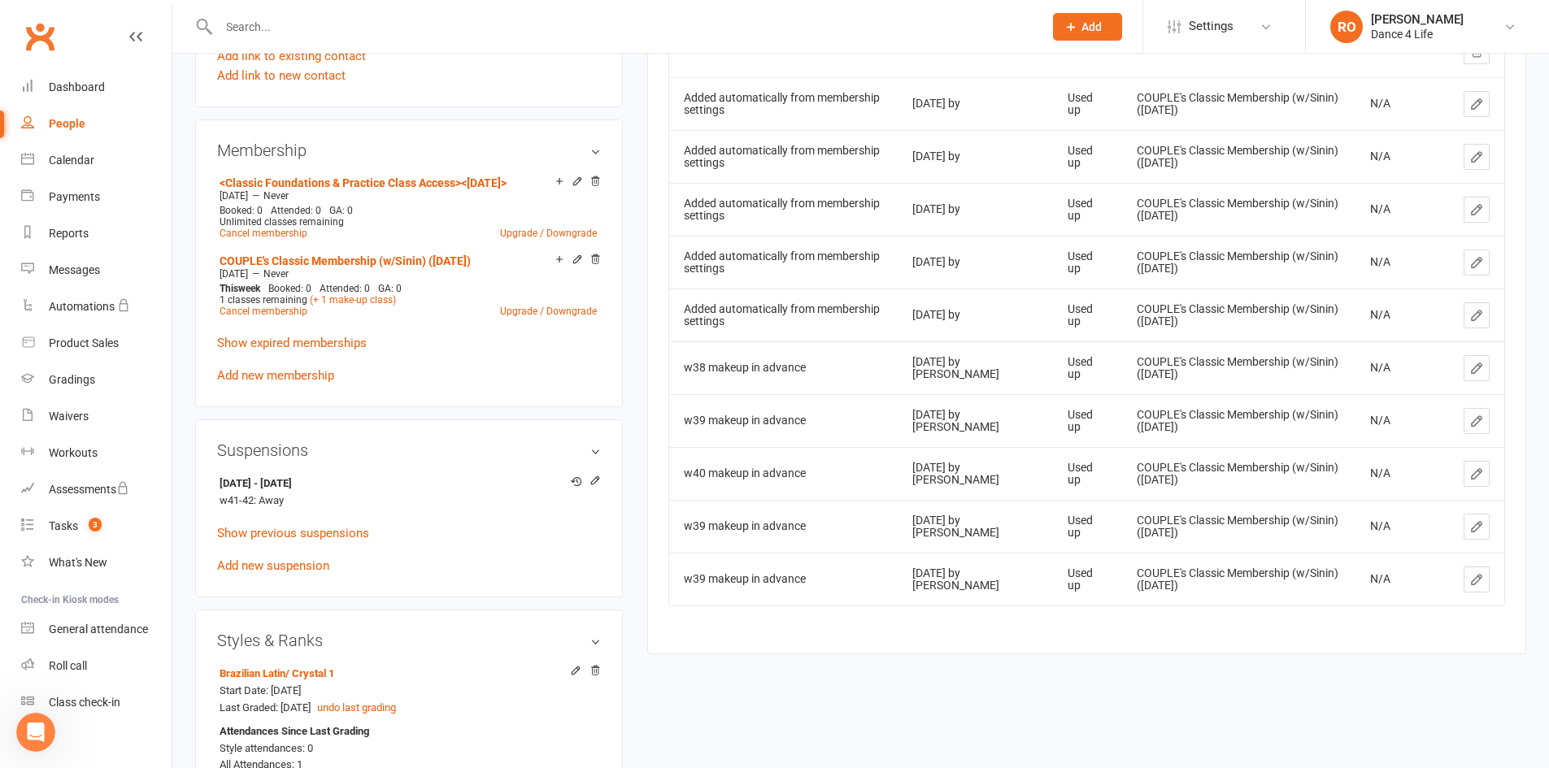
drag, startPoint x: 1197, startPoint y: 605, endPoint x: 682, endPoint y: 532, distance: 519.9
click at [682, 532] on tbody "w39 makeup in advance [DATE] by [PERSON_NAME] Unused COUPLE's Classic Membershi…" at bounding box center [1086, 301] width 835 height 607
drag, startPoint x: 958, startPoint y: 412, endPoint x: 673, endPoint y: 403, distance: 284.8
click at [673, 403] on tr "w39 makeup in advance [DATE] by [PERSON_NAME] Used up COUPLE's Classic Membersh…" at bounding box center [1086, 420] width 835 height 53
click at [981, 420] on div "[DATE] by [PERSON_NAME]" at bounding box center [975, 421] width 126 height 25
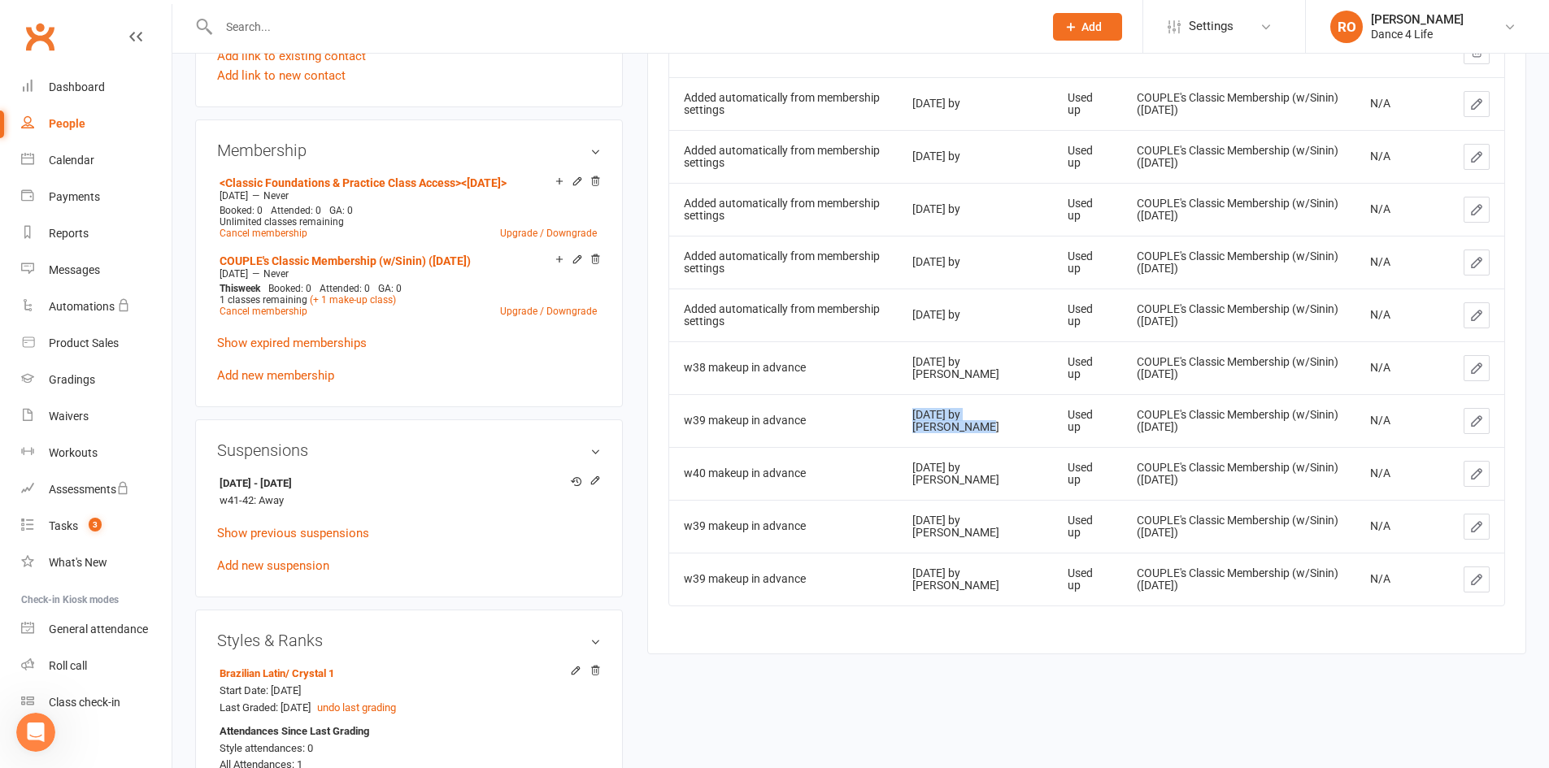
drag, startPoint x: 989, startPoint y: 439, endPoint x: 890, endPoint y: 411, distance: 103.2
click at [890, 411] on tr "w39 makeup in advance [DATE] by [PERSON_NAME] Used up COUPLE's Classic Membersh…" at bounding box center [1086, 420] width 835 height 53
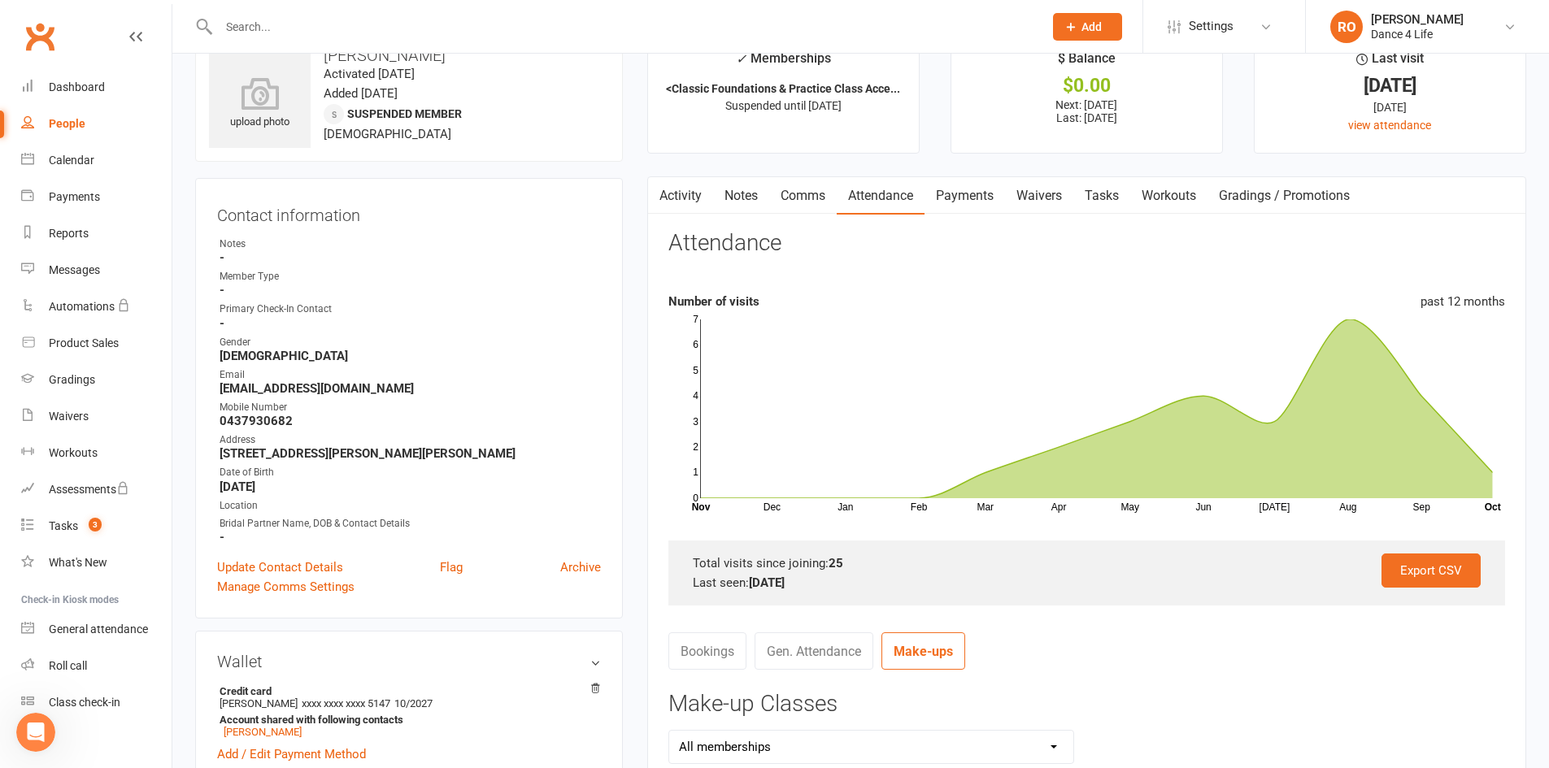
scroll to position [0, 0]
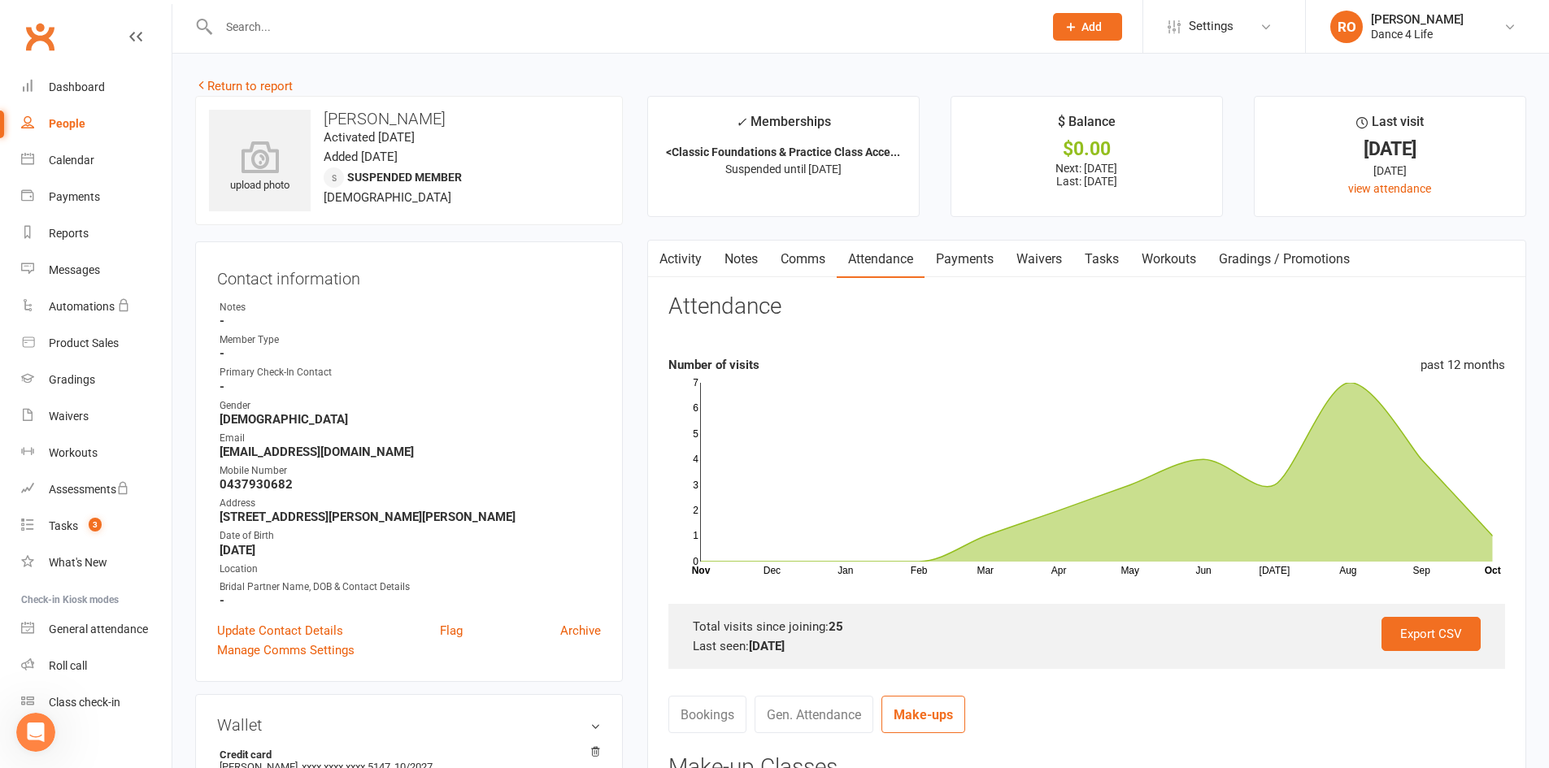
drag, startPoint x: 451, startPoint y: 118, endPoint x: 325, endPoint y: 112, distance: 125.4
click at [325, 112] on h3 "[PERSON_NAME]" at bounding box center [409, 119] width 400 height 18
copy h3 "[PERSON_NAME]"
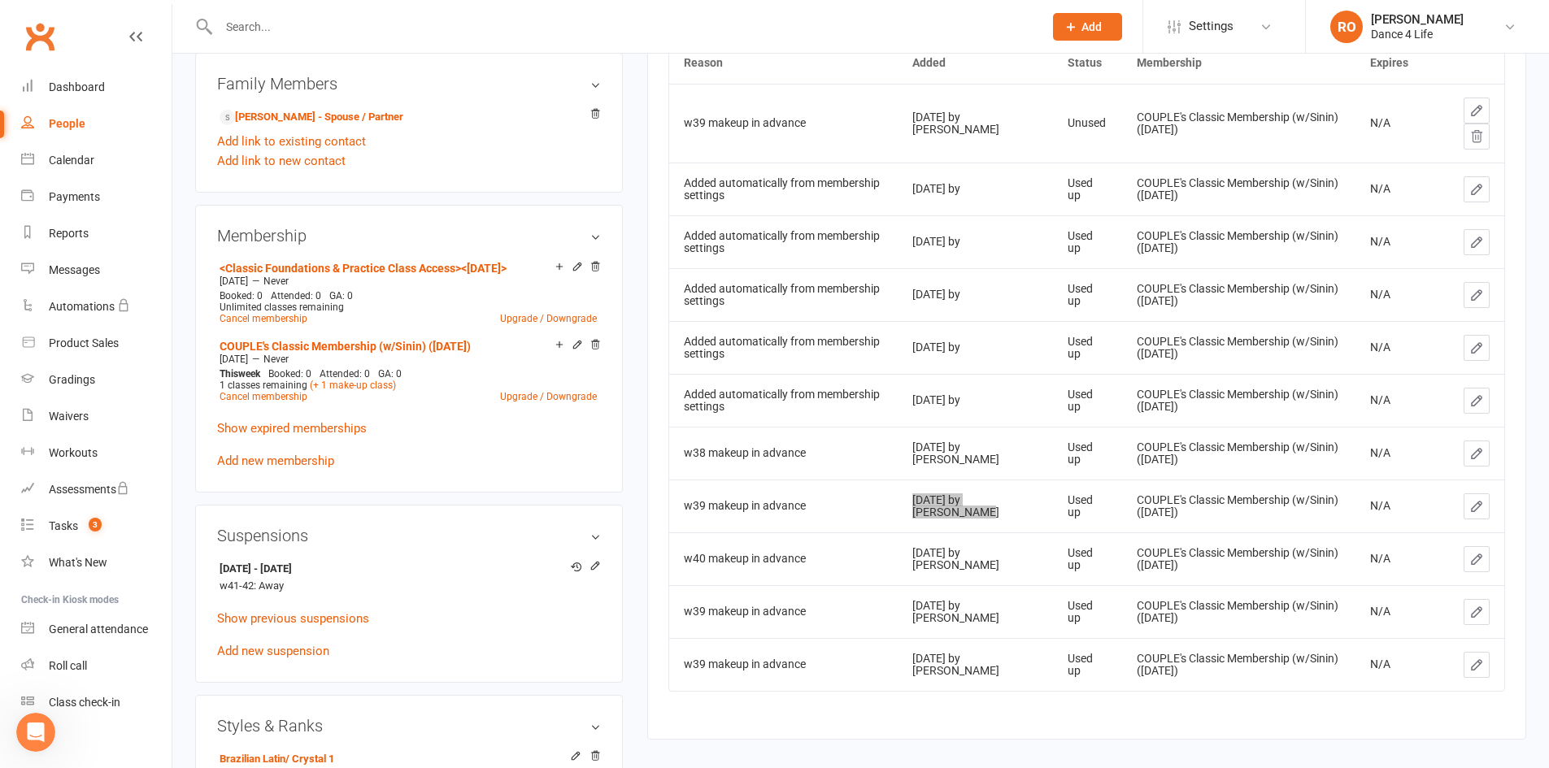
scroll to position [813, 0]
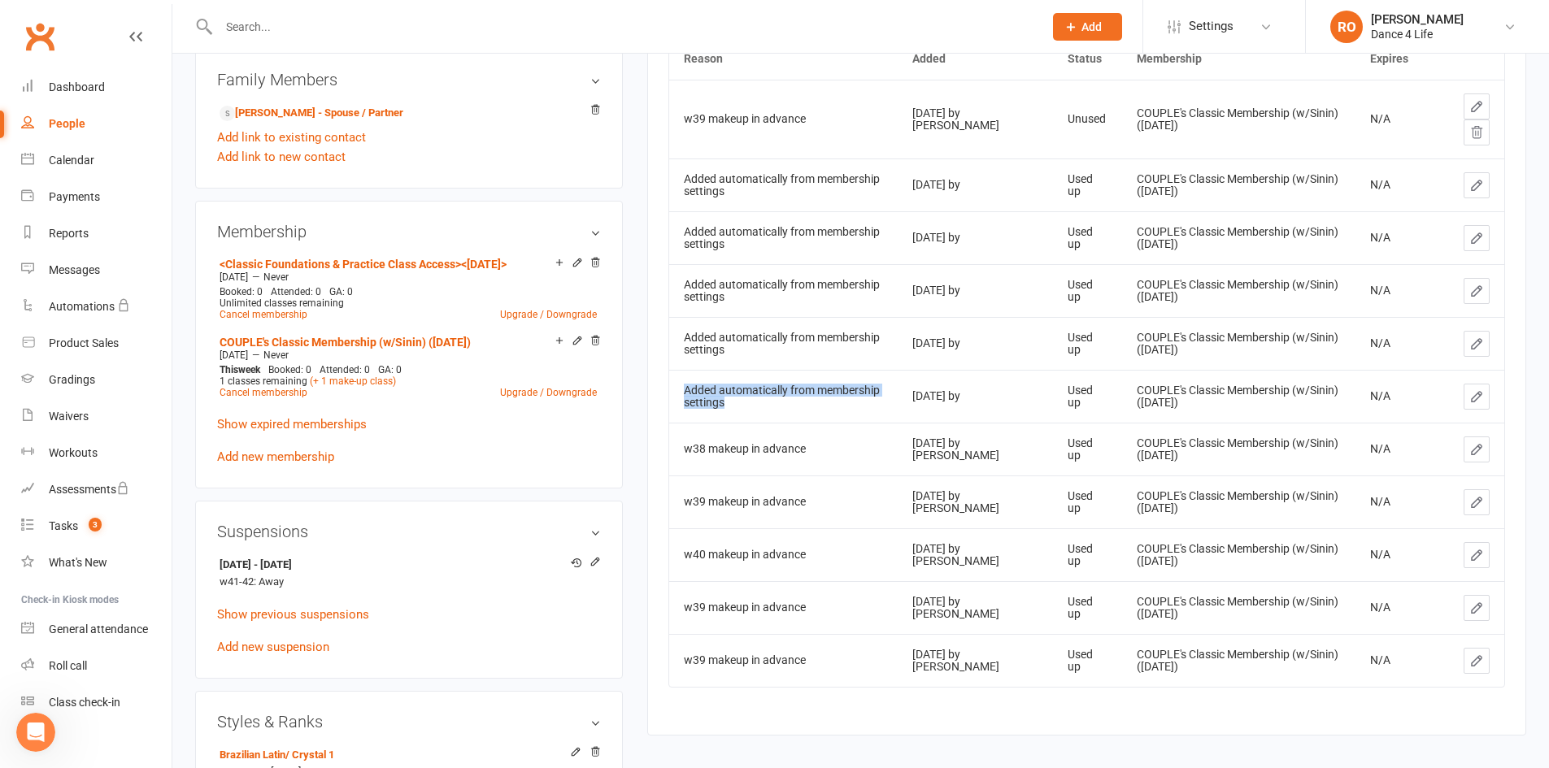
drag, startPoint x: 739, startPoint y: 398, endPoint x: 686, endPoint y: 394, distance: 53.0
click at [686, 394] on div "Added automatically from membership settings" at bounding box center [784, 397] width 200 height 25
copy div "Added automatically from membership settings"
